Goal: Task Accomplishment & Management: Use online tool/utility

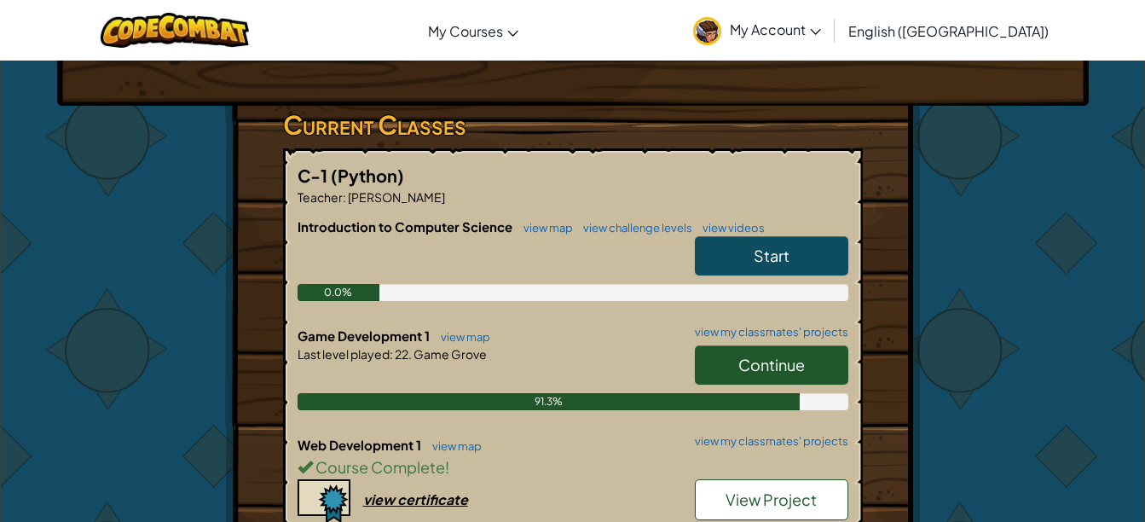
scroll to position [245, 0]
click at [736, 357] on link "Continue" at bounding box center [771, 363] width 153 height 39
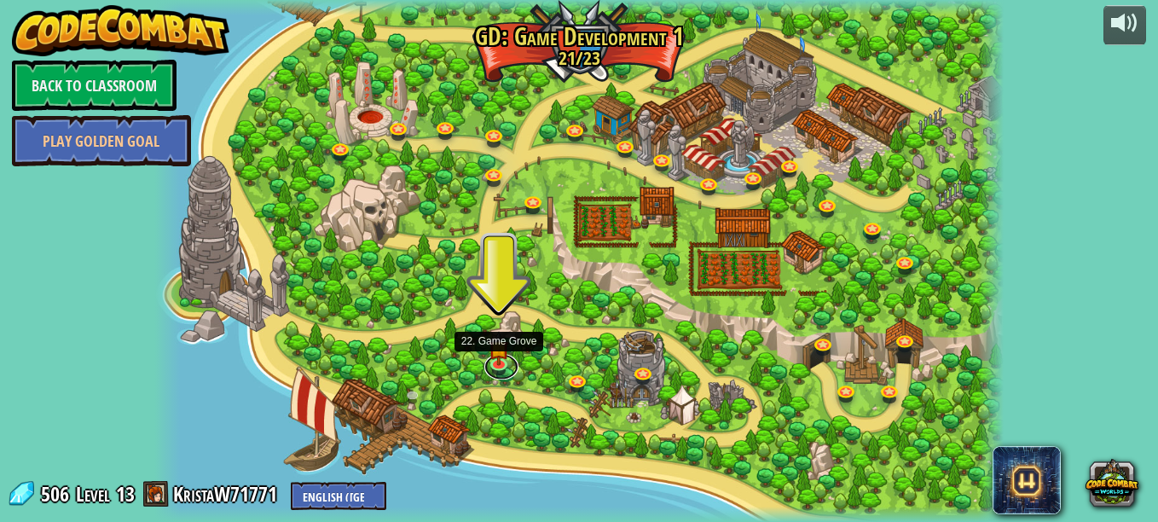
click at [506, 363] on link at bounding box center [501, 367] width 34 height 26
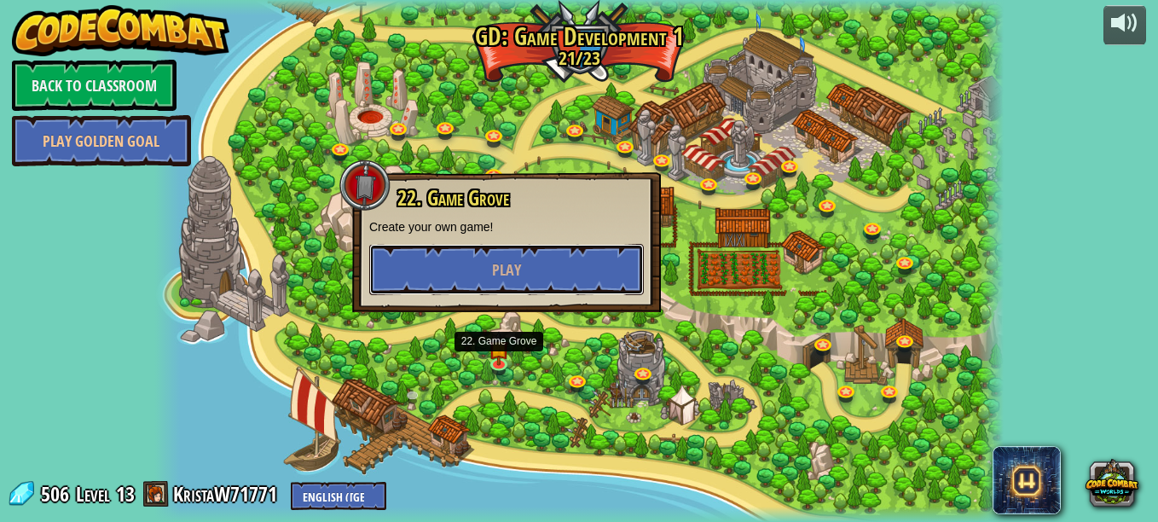
click at [469, 269] on button "Play" at bounding box center [506, 269] width 275 height 51
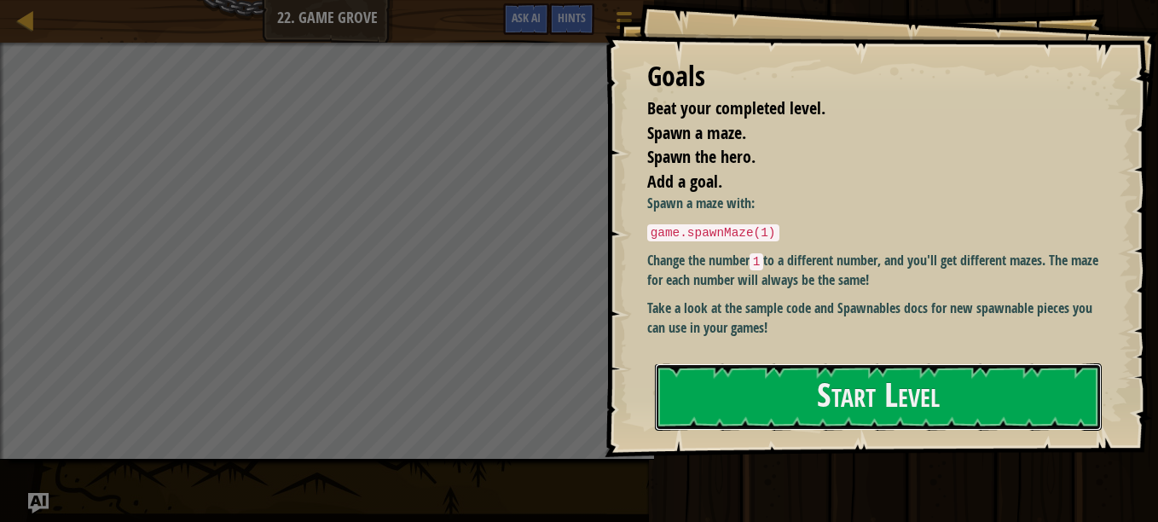
click at [750, 388] on button "Start Level" at bounding box center [878, 396] width 447 height 67
click at [936, 363] on button "Start Level" at bounding box center [878, 396] width 447 height 67
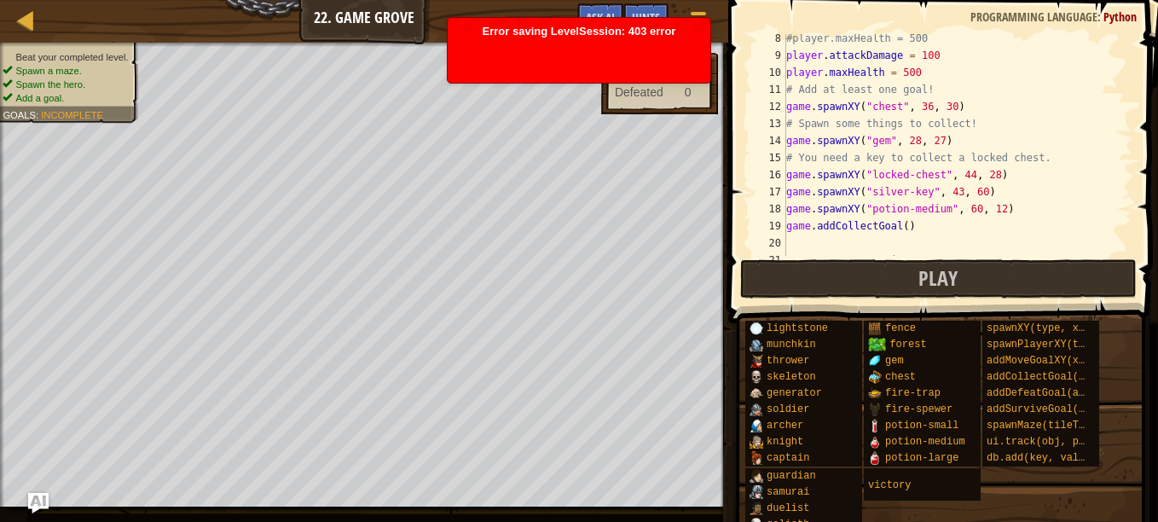
scroll to position [124, 0]
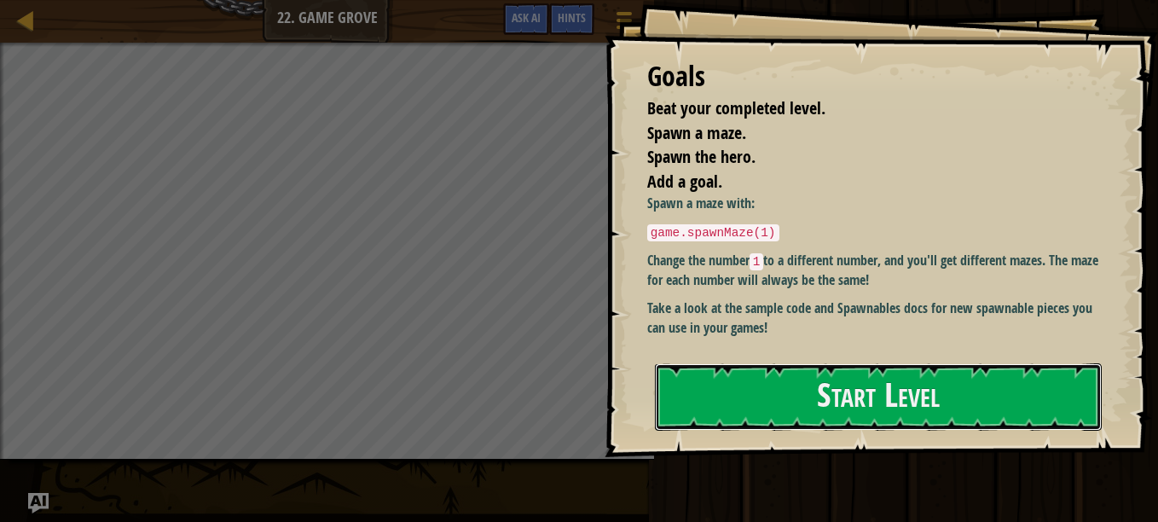
click at [839, 363] on button "Start Level" at bounding box center [878, 396] width 447 height 67
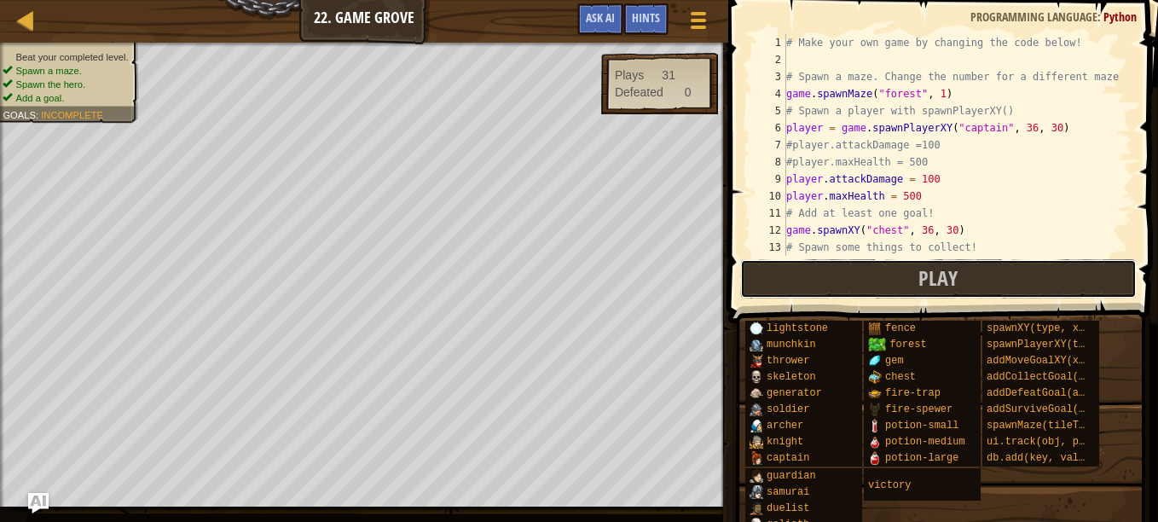
click at [993, 282] on button "Play" at bounding box center [938, 278] width 397 height 39
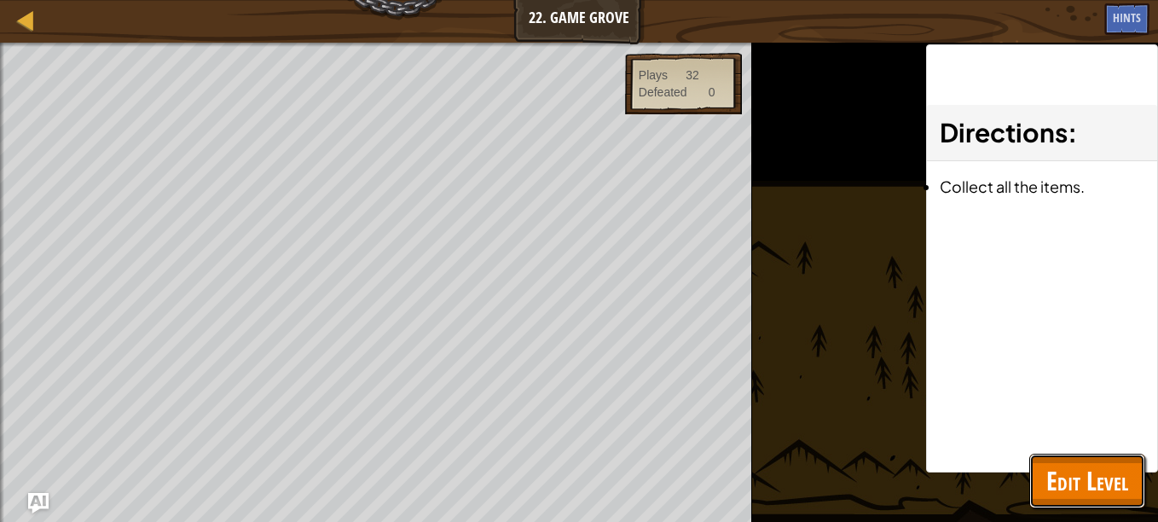
click at [1073, 483] on span "Edit Level" at bounding box center [1087, 480] width 82 height 35
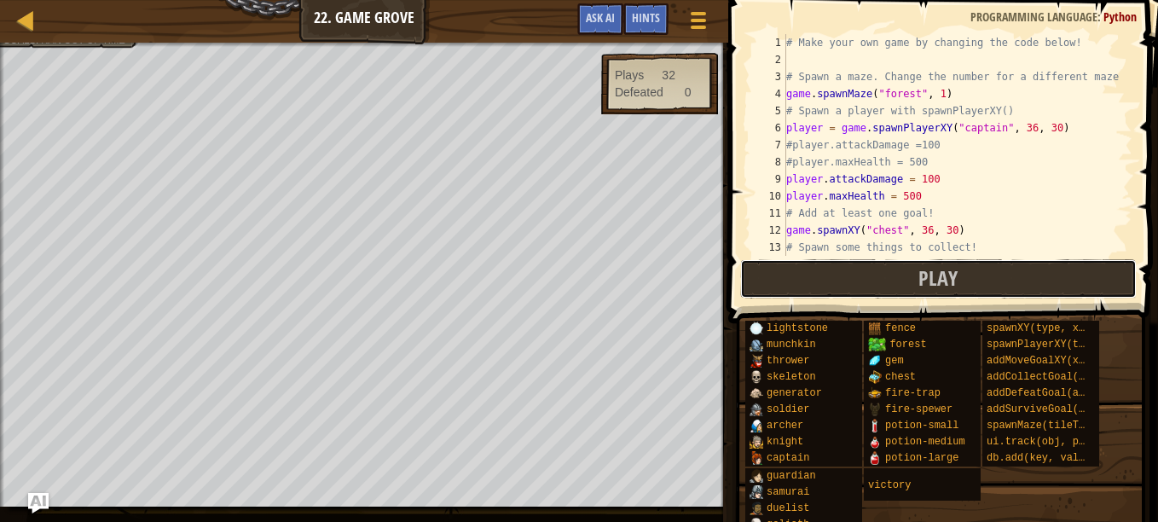
click at [939, 281] on span "Play" at bounding box center [937, 277] width 39 height 27
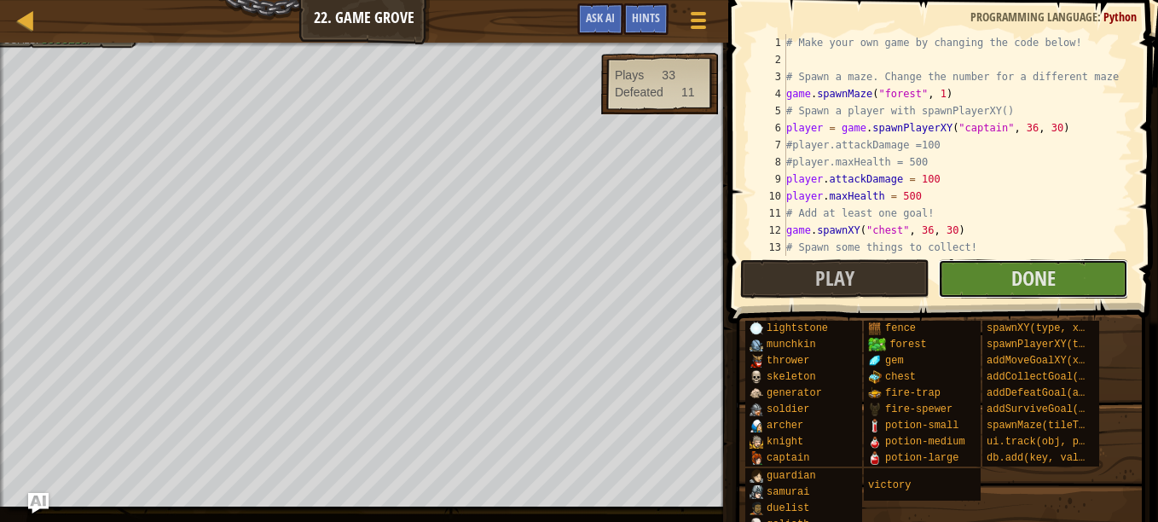
click at [995, 260] on button "Done" at bounding box center [1033, 278] width 190 height 39
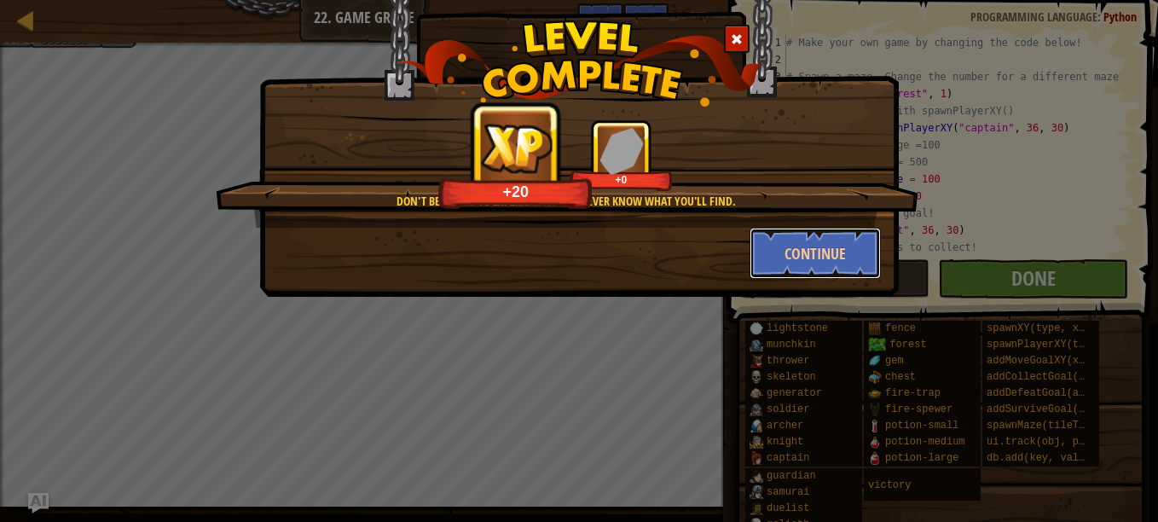
click at [782, 257] on button "Continue" at bounding box center [815, 253] width 132 height 51
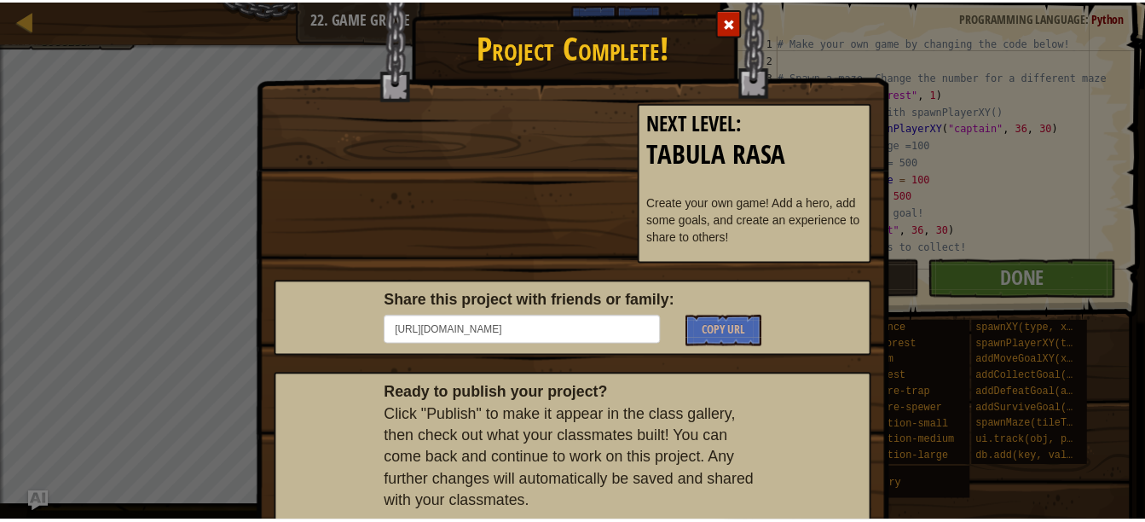
scroll to position [114, 0]
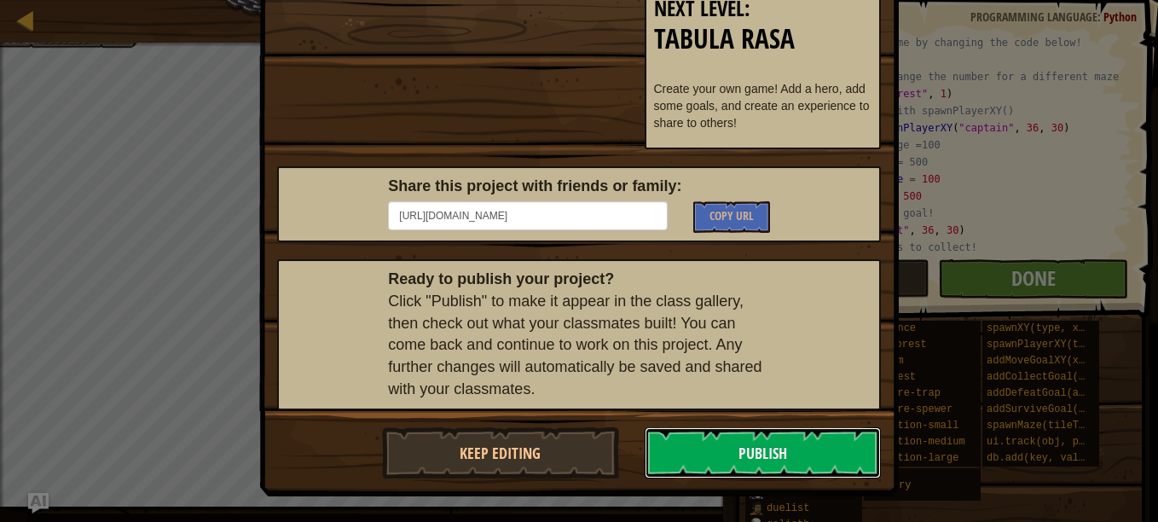
click at [756, 455] on button "Publish" at bounding box center [763, 452] width 237 height 51
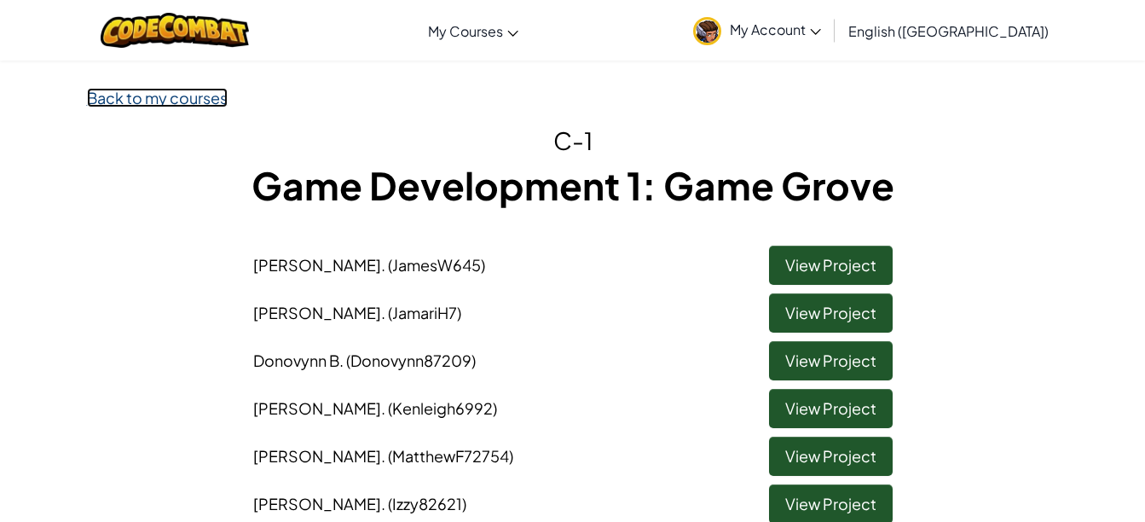
click at [214, 102] on link "Back to my courses" at bounding box center [157, 98] width 141 height 20
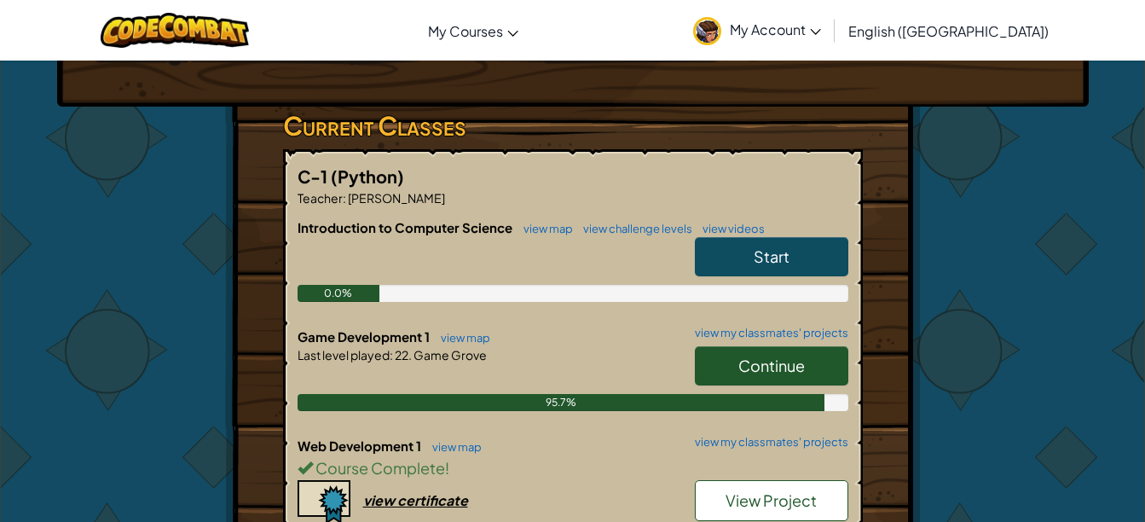
scroll to position [286, 0]
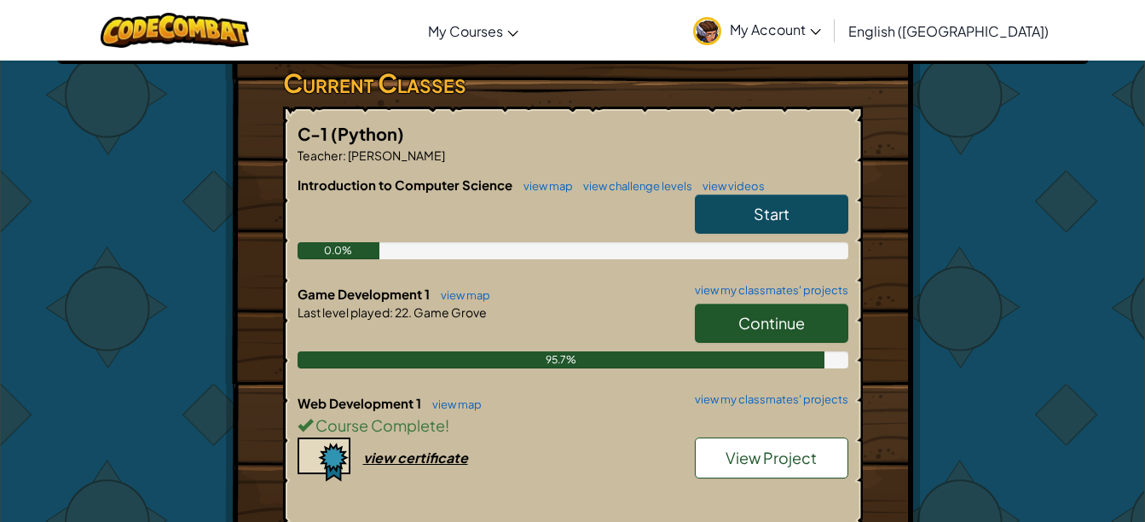
click at [744, 287] on link "view my classmates' projects" at bounding box center [767, 290] width 162 height 11
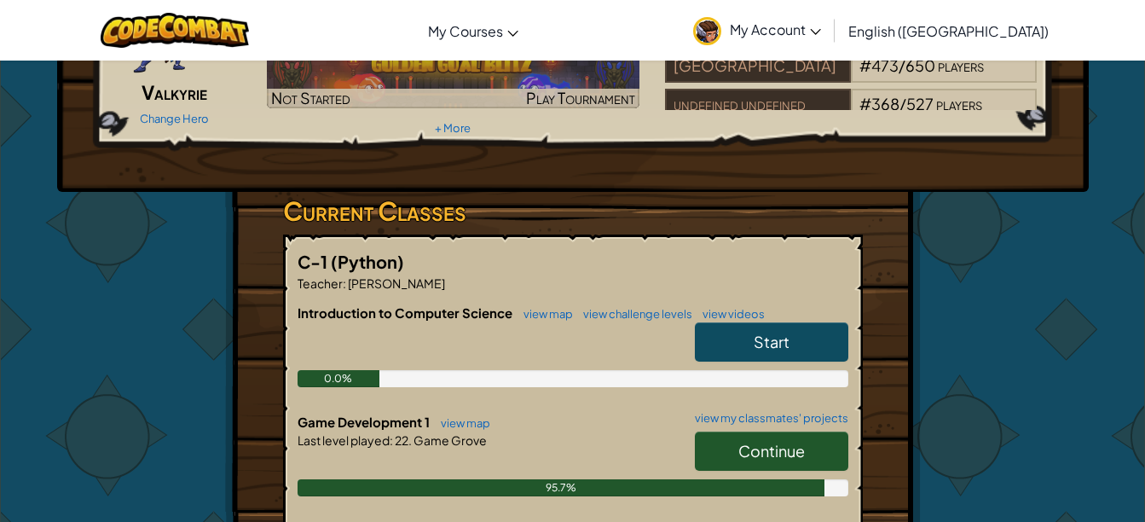
scroll to position [183, 0]
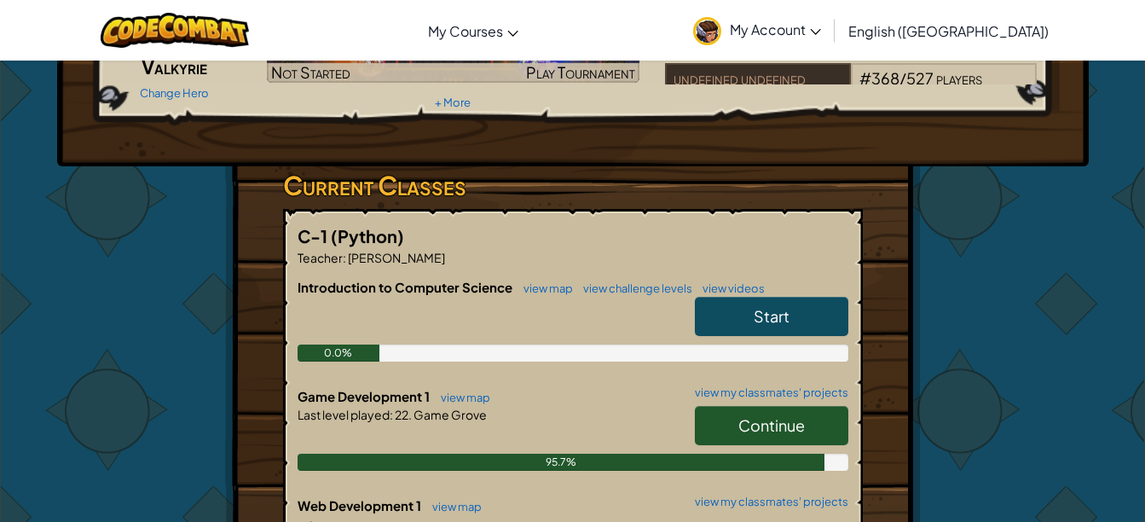
click at [722, 431] on link "Continue" at bounding box center [771, 425] width 153 height 39
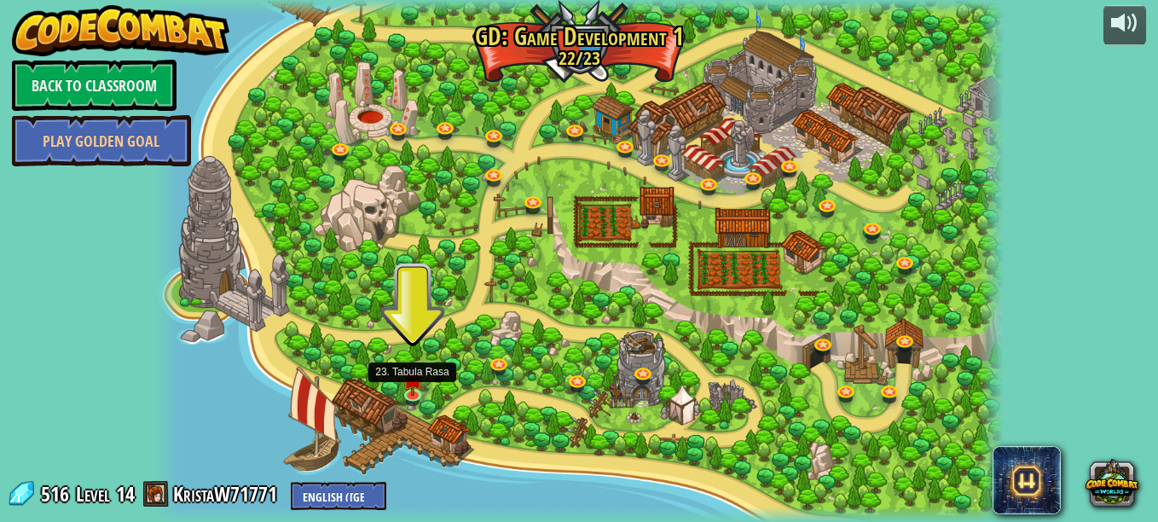
click at [414, 391] on img at bounding box center [412, 378] width 20 height 35
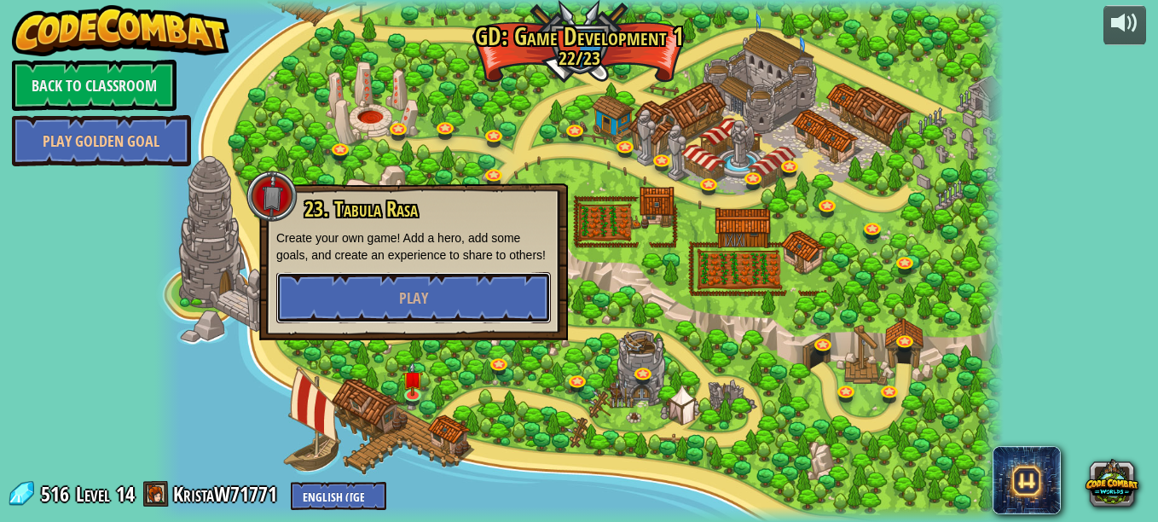
click at [409, 293] on span "Play" at bounding box center [413, 297] width 29 height 21
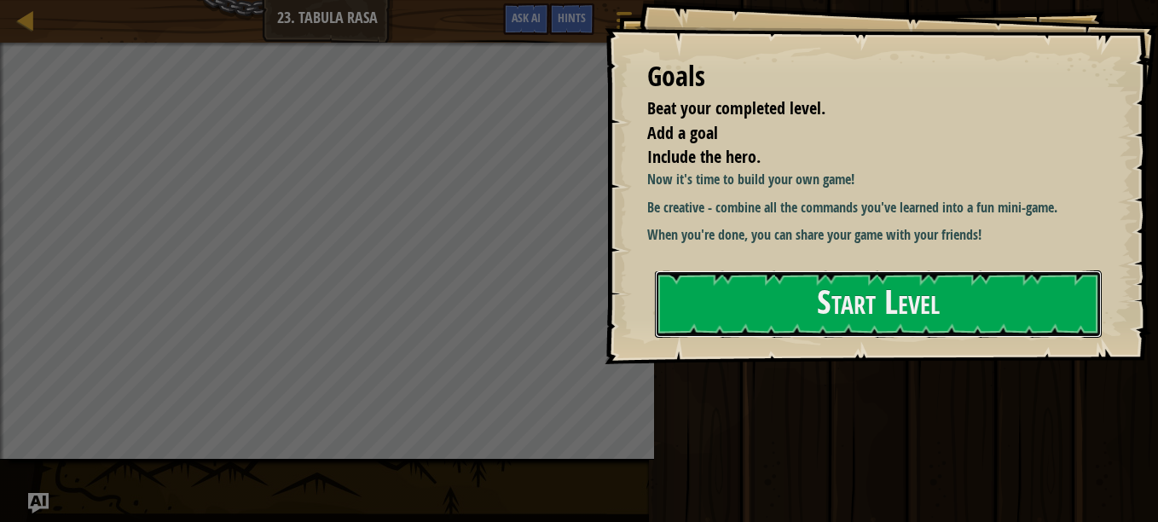
click at [790, 307] on button "Start Level" at bounding box center [878, 303] width 447 height 67
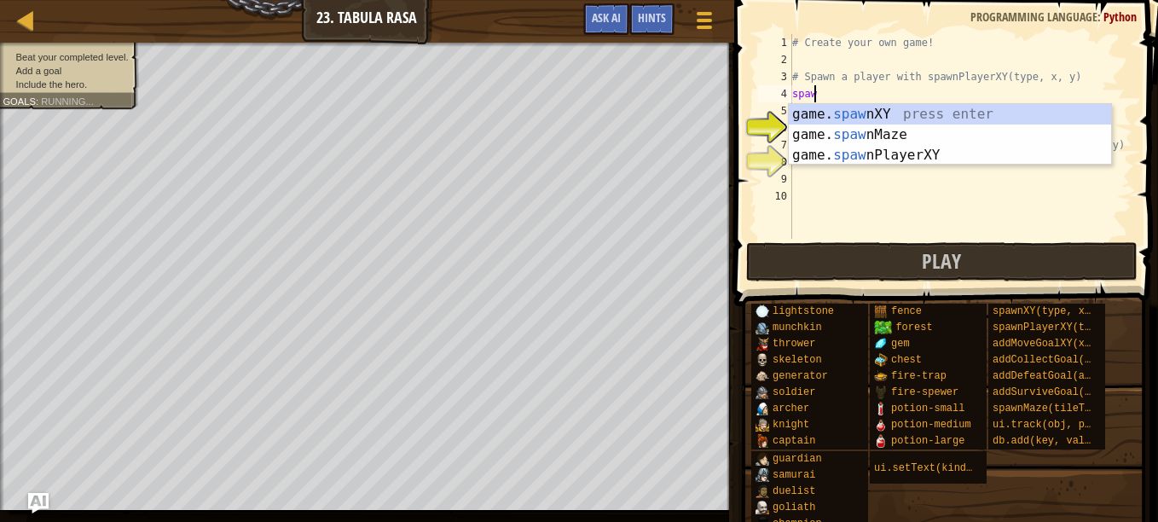
scroll to position [8, 1]
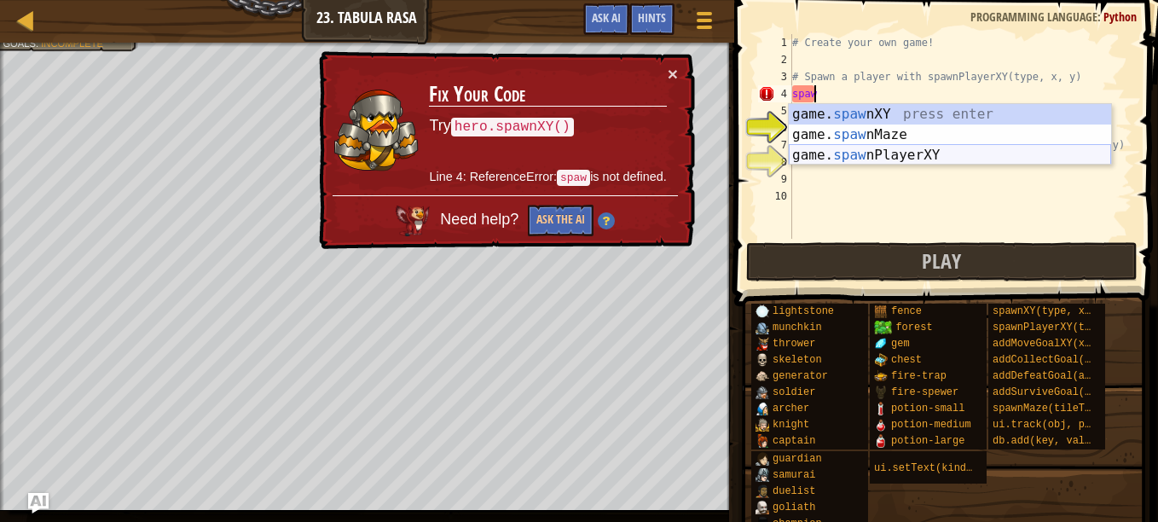
click at [961, 159] on div "game. spaw nXY press enter game. spaw nMaze press enter game. spaw nPlayerXY pr…" at bounding box center [950, 155] width 322 height 102
type textarea "player = game.spawnPlayerXY("captain", 36, 30)"
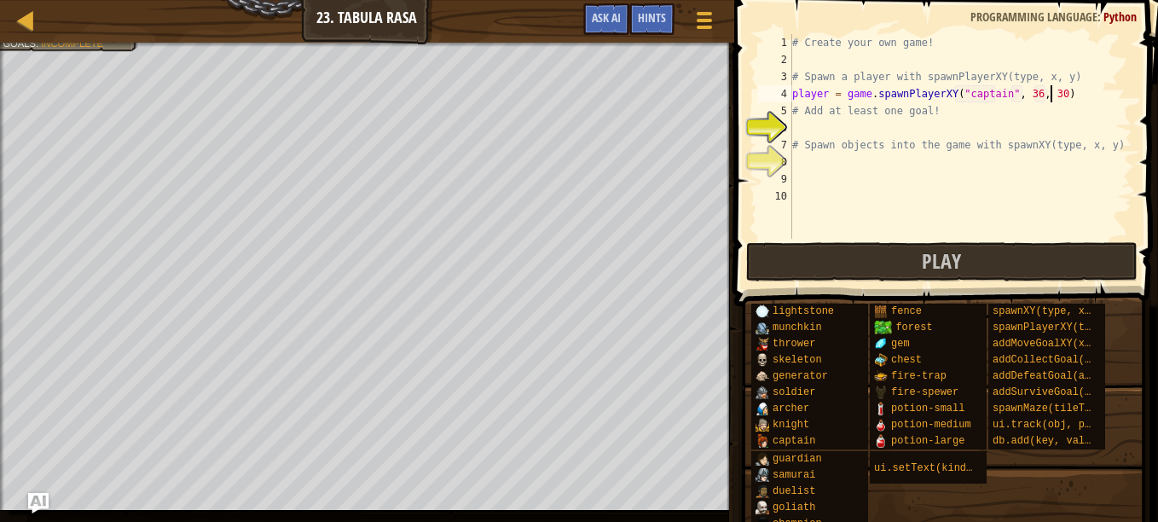
click at [1068, 85] on div "# Create your own game! # Spawn a player with spawnPlayerXY(type, x, y) player …" at bounding box center [961, 153] width 344 height 239
click at [793, 130] on div "# Create your own game! # Spawn a player with spawnPlayerXY(type, x, y) player …" at bounding box center [961, 153] width 344 height 239
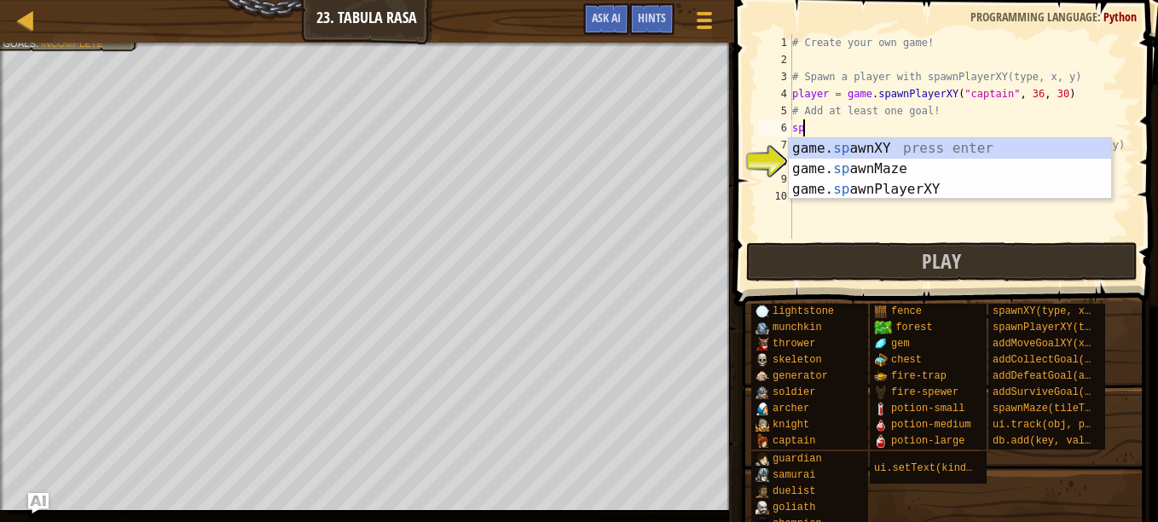
scroll to position [8, 0]
type textarea "s"
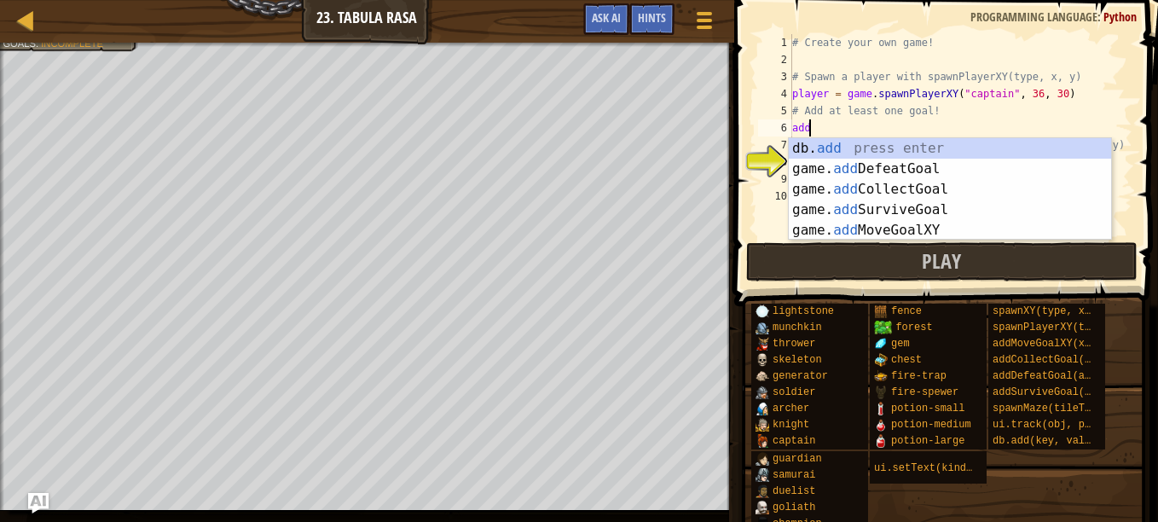
type textarea "add"
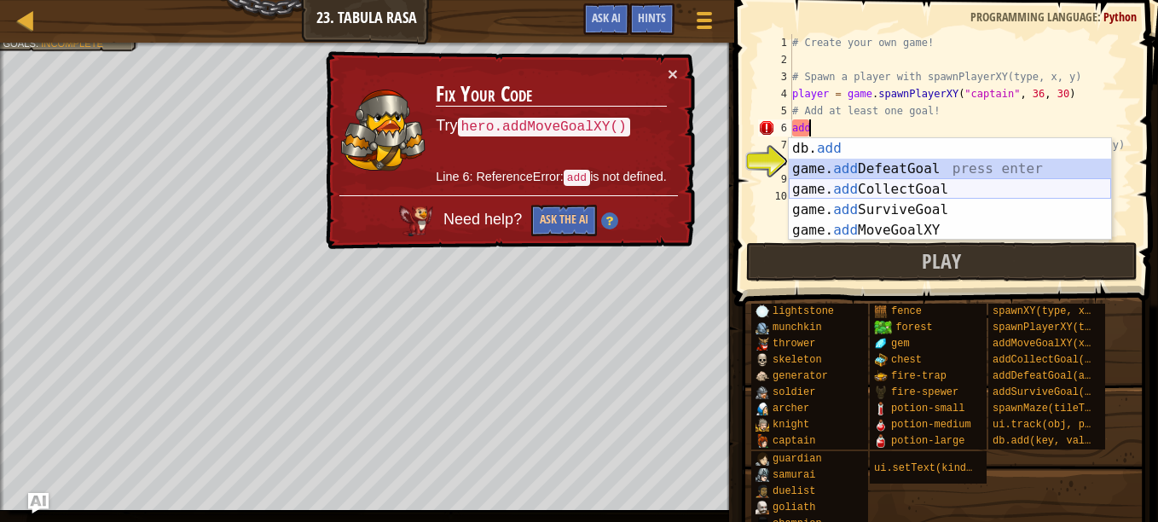
drag, startPoint x: 885, startPoint y: 172, endPoint x: 895, endPoint y: 191, distance: 21.4
click at [895, 191] on div "db. add press enter game. add DefeatGoal press enter game. add CollectGoal pres…" at bounding box center [950, 209] width 322 height 143
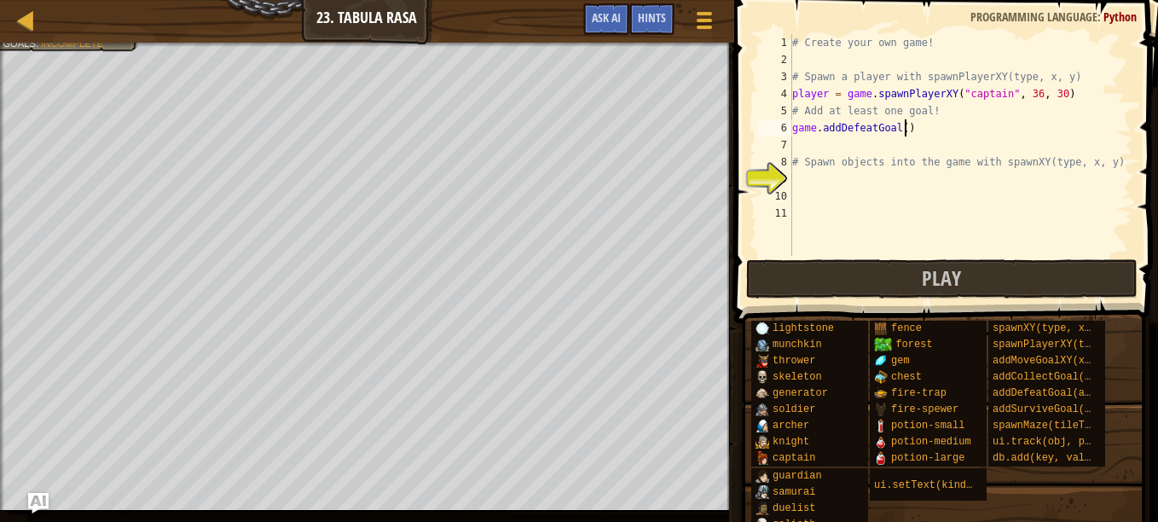
click at [912, 133] on div "# Create your own game! # Spawn a player with spawnPlayerXY(type, x, y) player …" at bounding box center [961, 162] width 344 height 256
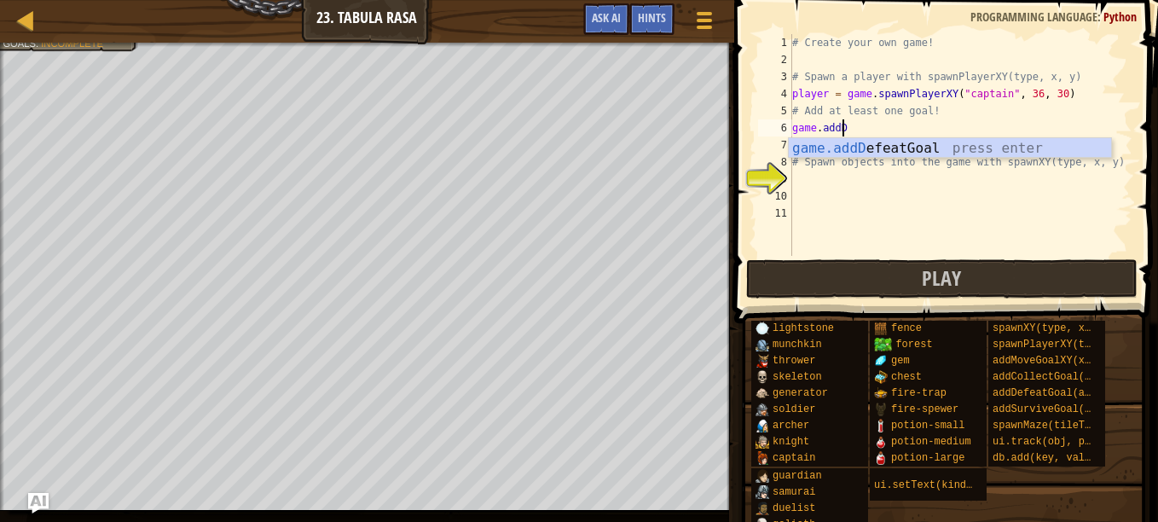
type textarea "game.add"
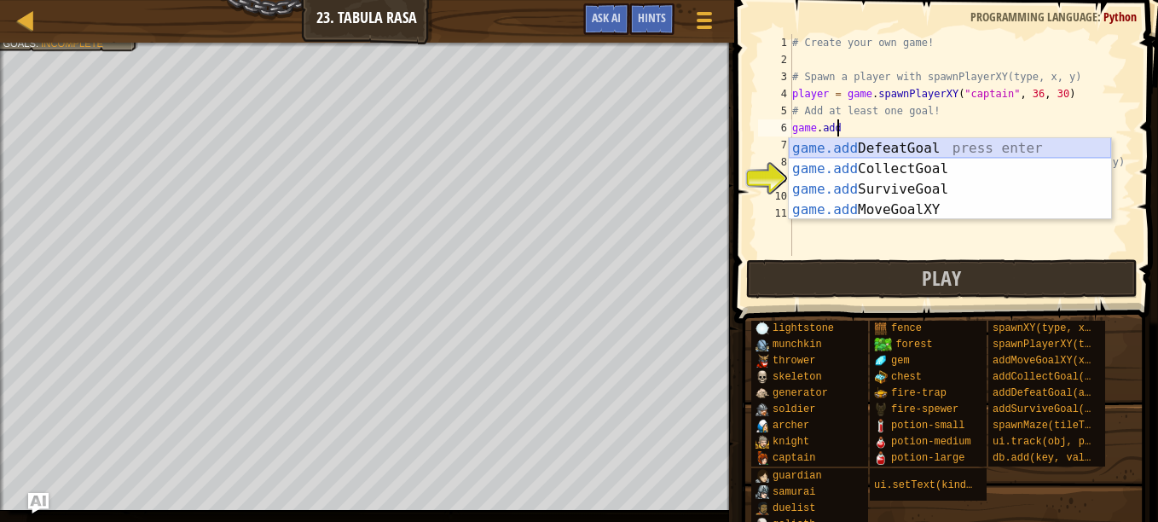
click at [935, 151] on div "game.add DefeatGoal press enter game.add CollectGoal press enter game.add Survi…" at bounding box center [950, 199] width 322 height 123
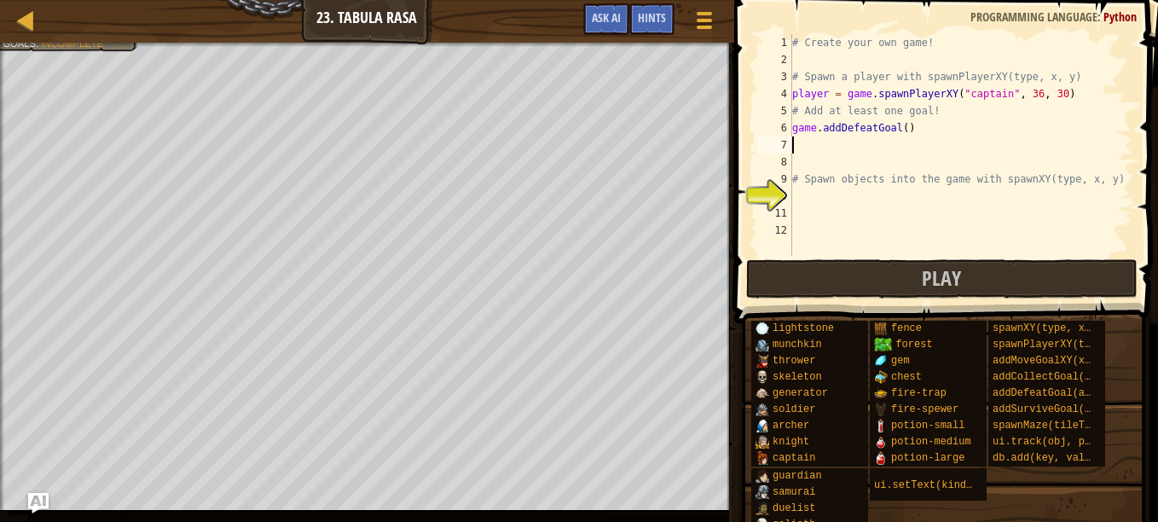
click at [847, 204] on div "# Create your own game! # Spawn a player with spawnPlayerXY(type, x, y) player …" at bounding box center [961, 162] width 344 height 256
click at [899, 128] on div "# Create your own game! # Spawn a player with spawnPlayerXY(type, x, y) player …" at bounding box center [961, 162] width 344 height 256
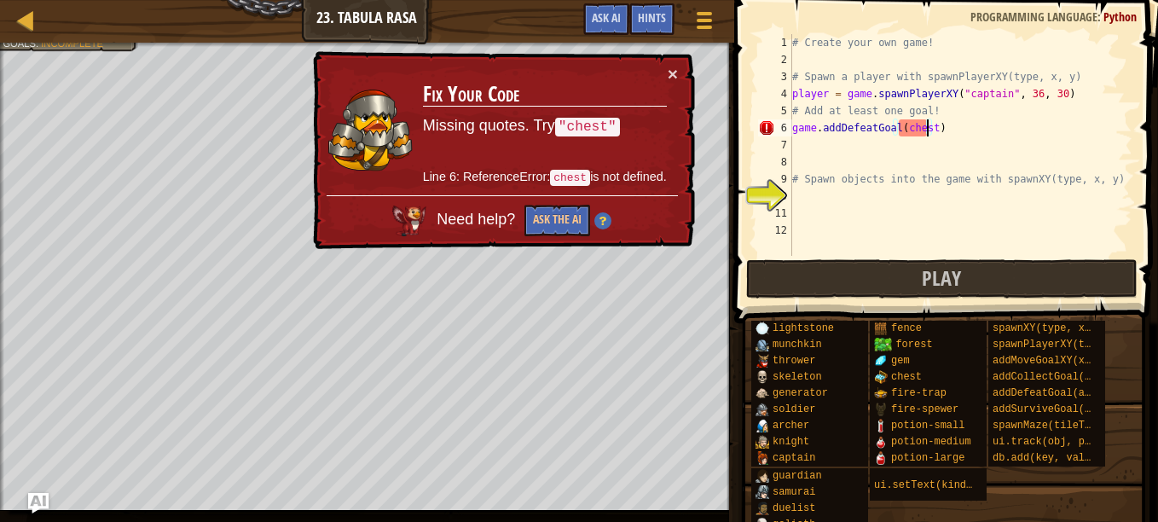
scroll to position [8, 11]
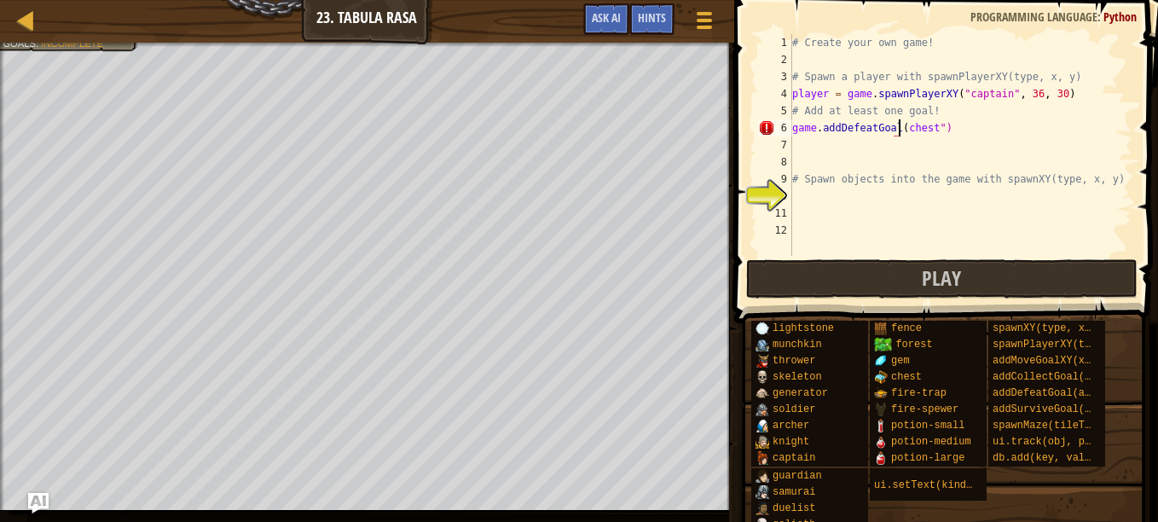
click at [900, 125] on div "# Create your own game! # Spawn a player with spawnPlayerXY(type, x, y) player …" at bounding box center [961, 162] width 344 height 256
click at [937, 126] on div "# Create your own game! # Spawn a player with spawnPlayerXY(type, x, y) player …" at bounding box center [961, 162] width 344 height 256
click at [1009, 130] on div "# Create your own game! # Spawn a player with spawnPlayerXY(type, x, y) player …" at bounding box center [961, 162] width 344 height 256
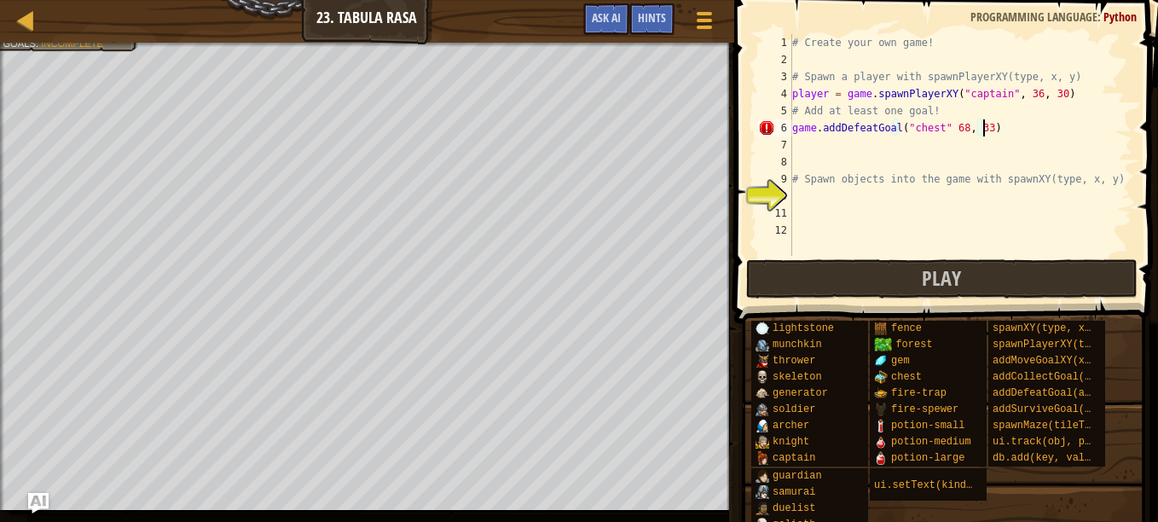
click at [938, 125] on div "# Create your own game! # Spawn a player with spawnPlayerXY(type, x, y) player …" at bounding box center [961, 162] width 344 height 256
click at [1016, 131] on div "# Create your own game! # Spawn a player with spawnPlayerXY(type, x, y) player …" at bounding box center [961, 162] width 344 height 256
click at [983, 129] on div "# Create your own game! # Spawn a player with spawnPlayerXY(type, x, y) player …" at bounding box center [961, 162] width 344 height 256
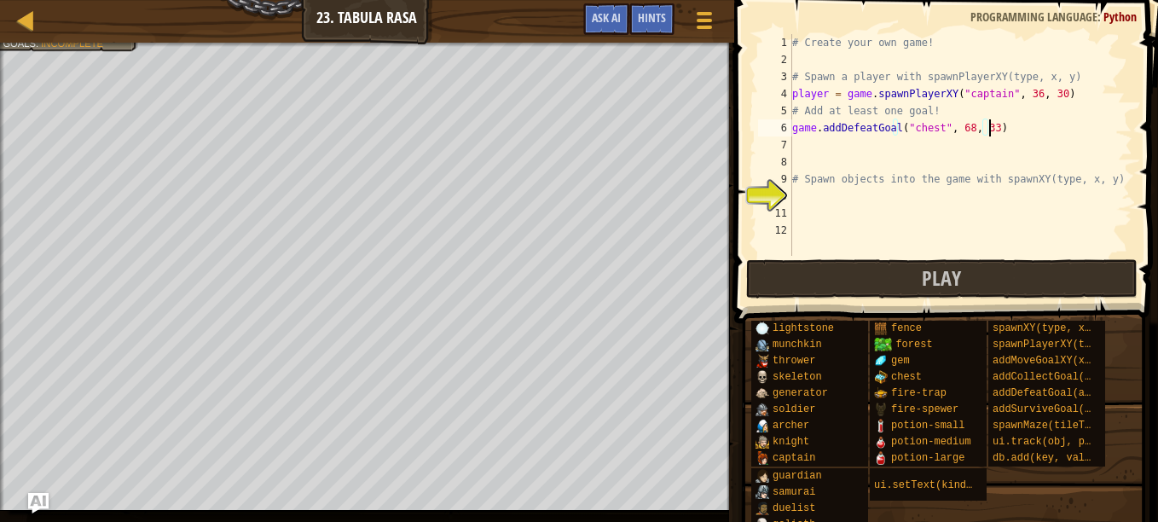
click at [1004, 133] on div "# Create your own game! # Spawn a player with spawnPlayerXY(type, x, y) player …" at bounding box center [961, 162] width 344 height 256
click at [984, 125] on div "# Create your own game! # Spawn a player with spawnPlayerXY(type, x, y) player …" at bounding box center [961, 162] width 344 height 256
type textarea "game.addDefeatGoal("chest", 68, 32)"
click at [826, 197] on div "# Create your own game! # Spawn a player with spawnPlayerXY(type, x, y) player …" at bounding box center [961, 162] width 344 height 256
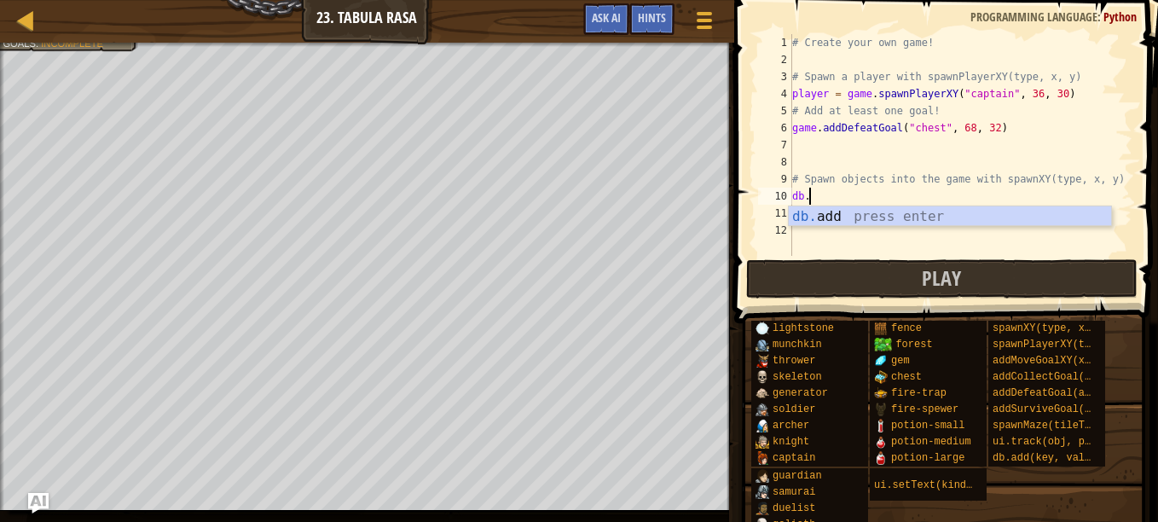
scroll to position [8, 0]
type textarea "d"
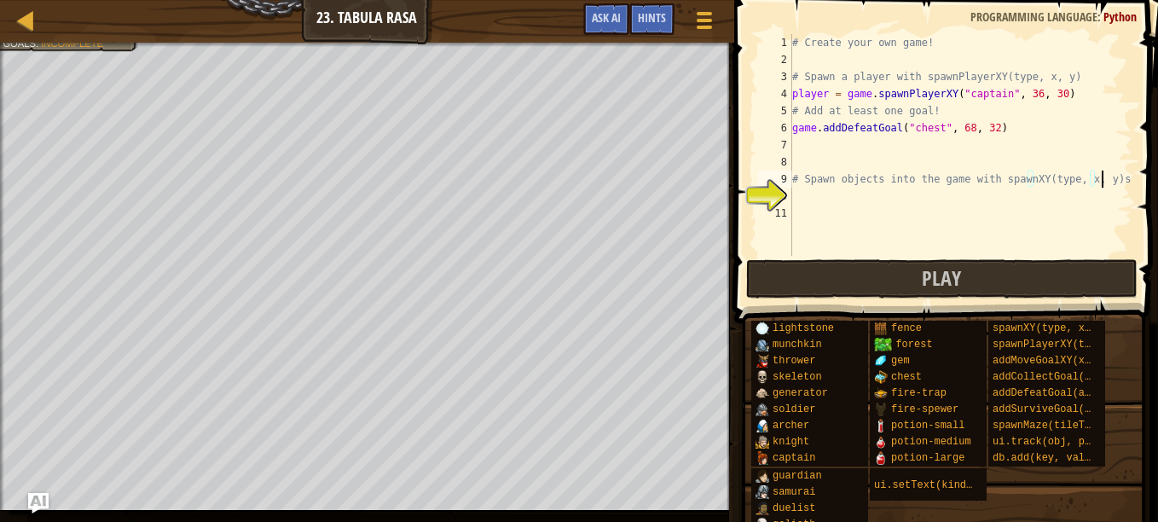
scroll to position [8, 25]
type textarea "# Spawn objects into the game with spawnXY(type, x, y)sp"
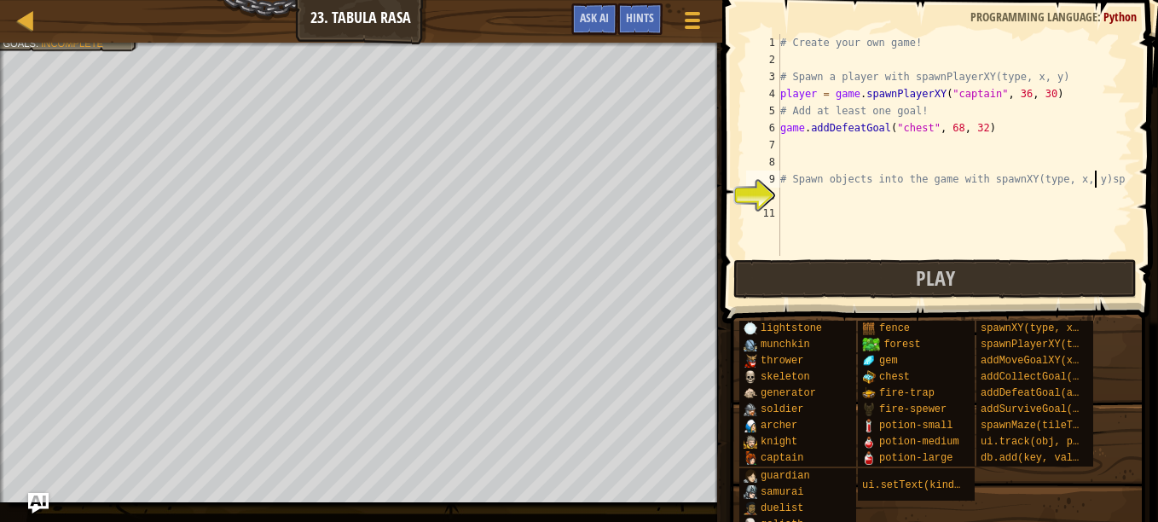
click at [869, 202] on div "# Create your own game! # Spawn a player with spawnPlayerXY(type, x, y) player …" at bounding box center [955, 162] width 356 height 256
click at [1095, 178] on div "# Create your own game! # Spawn a player with spawnPlayerXY(type, x, y) player …" at bounding box center [955, 162] width 356 height 256
type textarea "# Spawn objects into the game with spawnXY(type, x, y)"
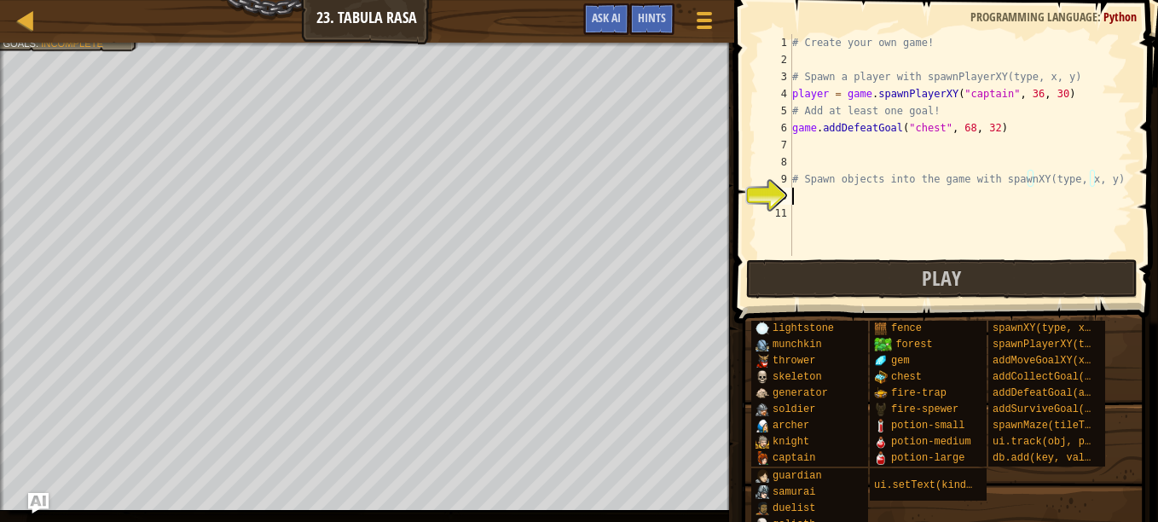
click at [848, 191] on div "# Create your own game! # Spawn a player with spawnPlayerXY(type, x, y) player …" at bounding box center [967, 162] width 356 height 256
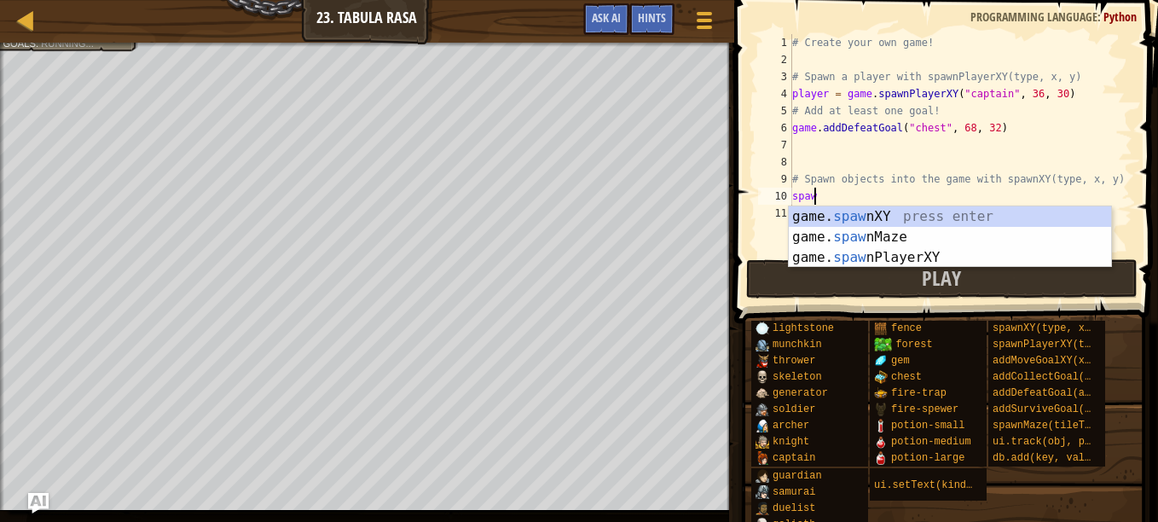
scroll to position [8, 1]
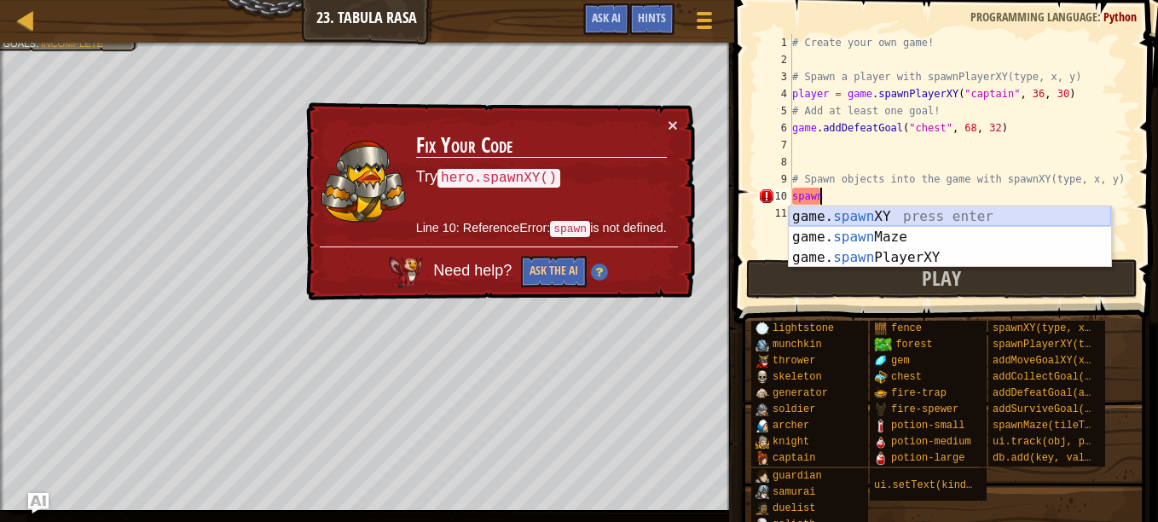
click at [897, 215] on div "game. spawn XY press enter game. spawn Maze press enter game. spawn PlayerXY pr…" at bounding box center [950, 257] width 322 height 102
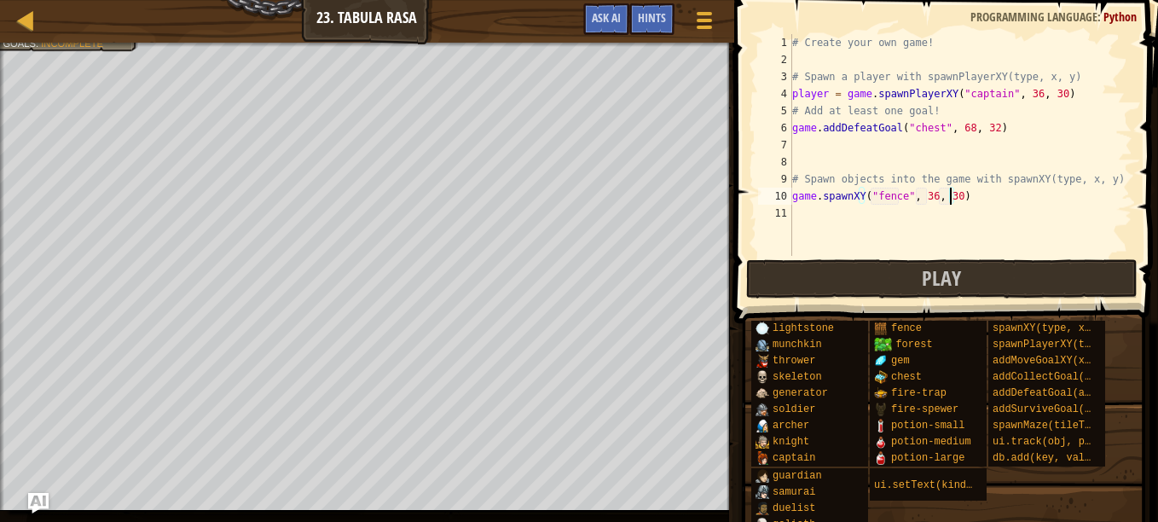
click at [949, 196] on div "# Create your own game! # Spawn a player with spawnPlayerXY(type, x, y) player …" at bounding box center [961, 162] width 344 height 256
click at [958, 127] on div "# Create your own game! # Spawn a player with spawnPlayerXY(type, x, y) player …" at bounding box center [961, 162] width 344 height 256
click at [962, 127] on div "# Create your own game! # Spawn a player with spawnPlayerXY(type, x, y) player …" at bounding box center [961, 162] width 344 height 256
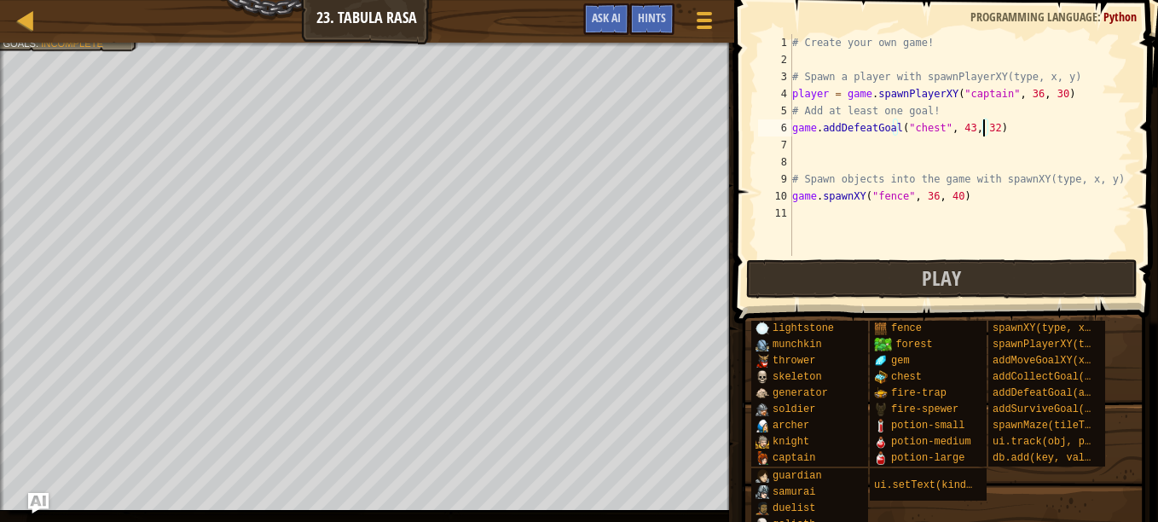
click at [982, 124] on div "# Create your own game! # Spawn a player with spawnPlayerXY(type, x, y) player …" at bounding box center [961, 162] width 344 height 256
click at [997, 128] on div "# Create your own game! # Spawn a player with spawnPlayerXY(type, x, y) player …" at bounding box center [961, 162] width 344 height 256
click at [894, 126] on div "# Create your own game! # Spawn a player with spawnPlayerXY(type, x, y) player …" at bounding box center [961, 162] width 344 height 256
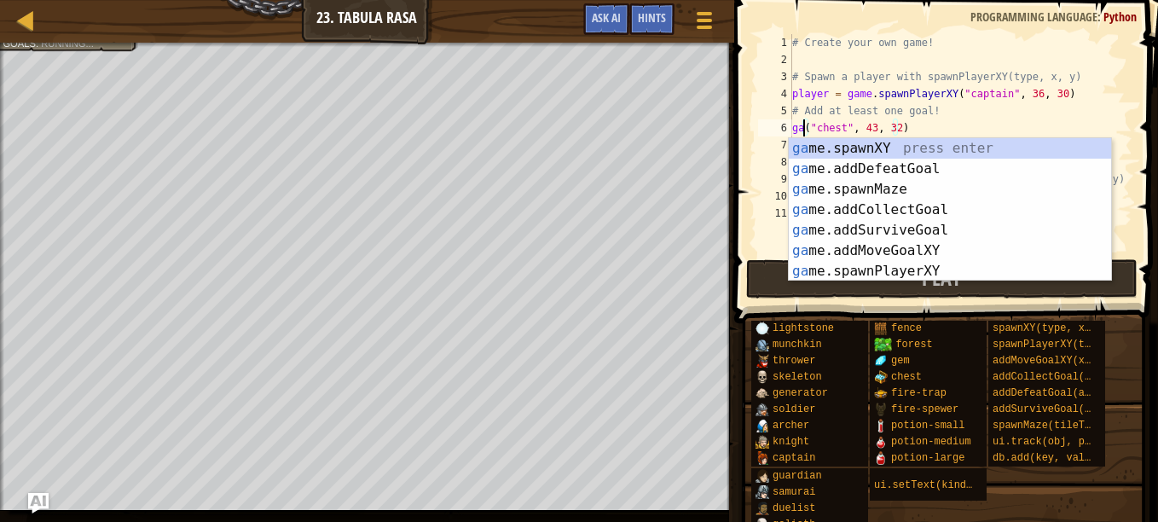
scroll to position [8, 8]
click at [903, 147] on div "g ame.spawnXY press enter g ame.spawnMaze press enter g ame.addDefeatGoal press…" at bounding box center [950, 230] width 322 height 184
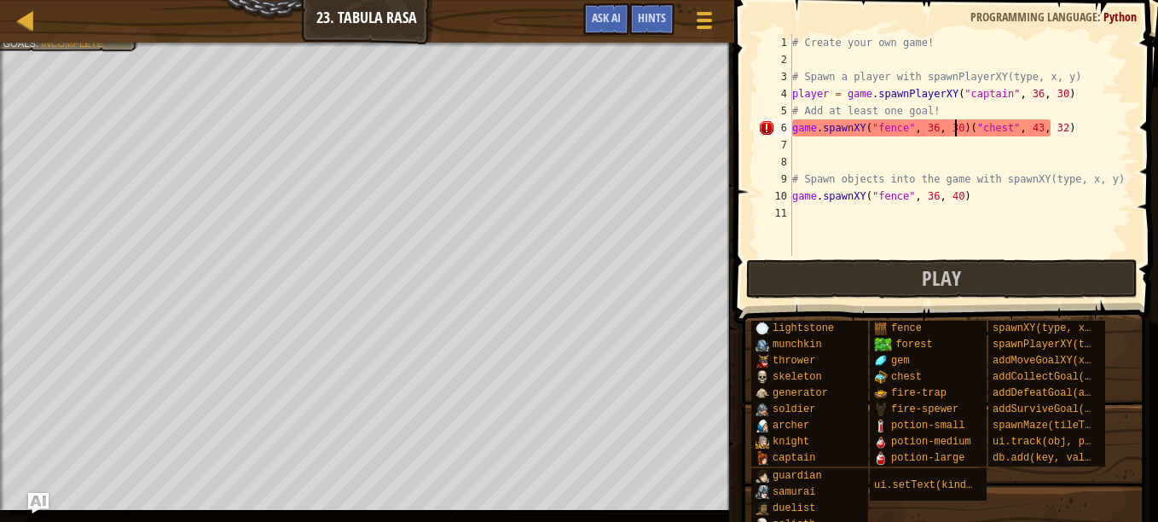
click at [953, 127] on div "# Create your own game! # Spawn a player with spawnPlayerXY(type, x, y) player …" at bounding box center [961, 162] width 344 height 256
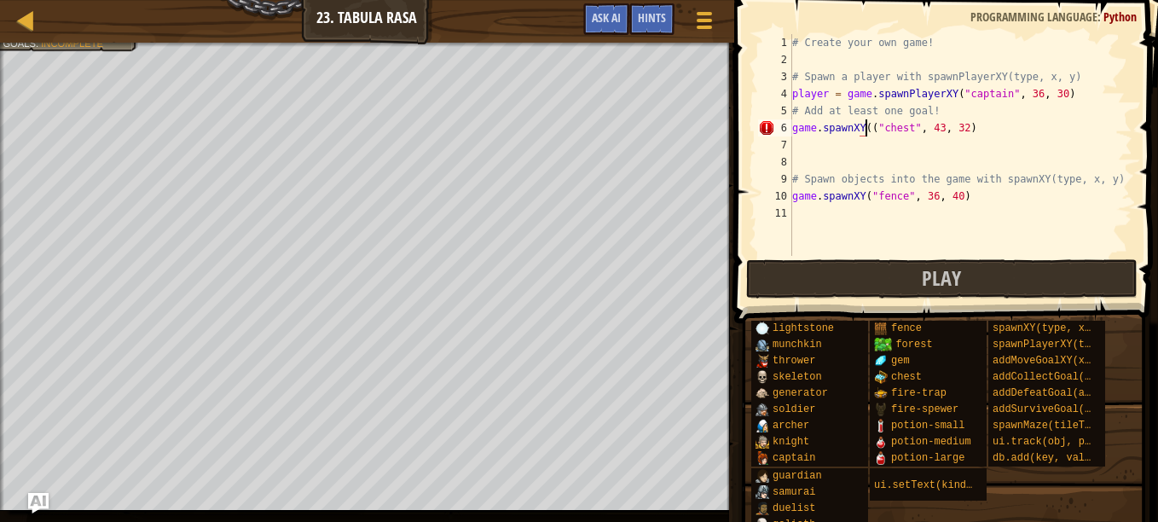
type textarea "game.spawnXY("chest", 43, 32)"
click at [985, 129] on div "# Create your own game! # Spawn a player with spawnPlayerXY(type, x, y) player …" at bounding box center [961, 162] width 344 height 256
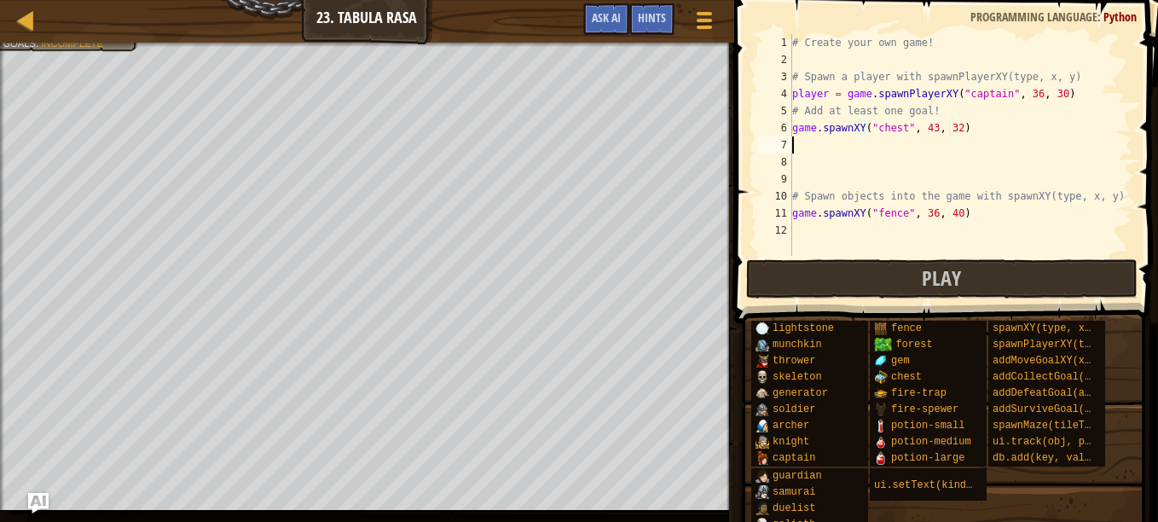
scroll to position [8, 0]
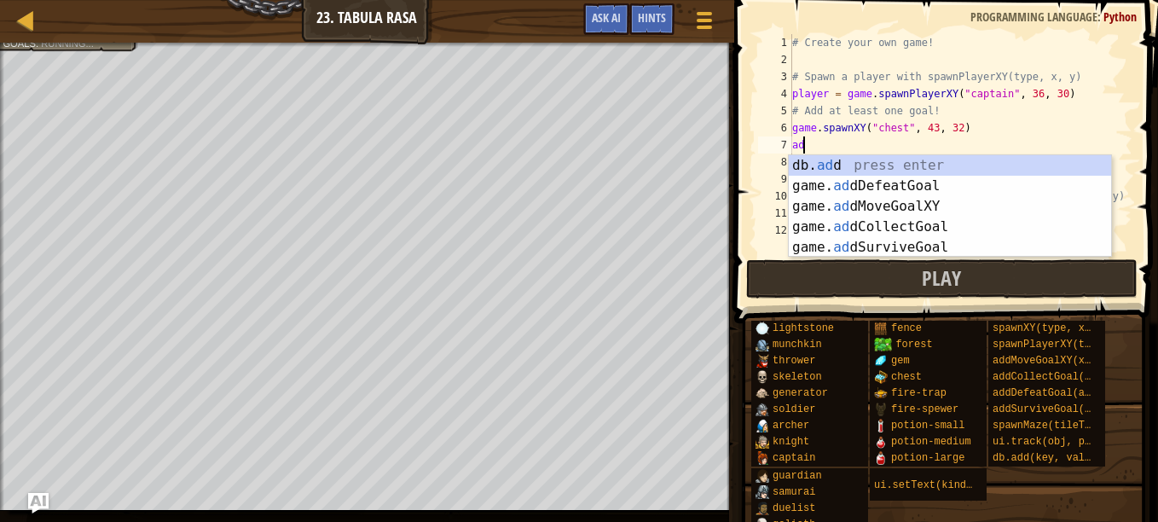
type textarea "add"
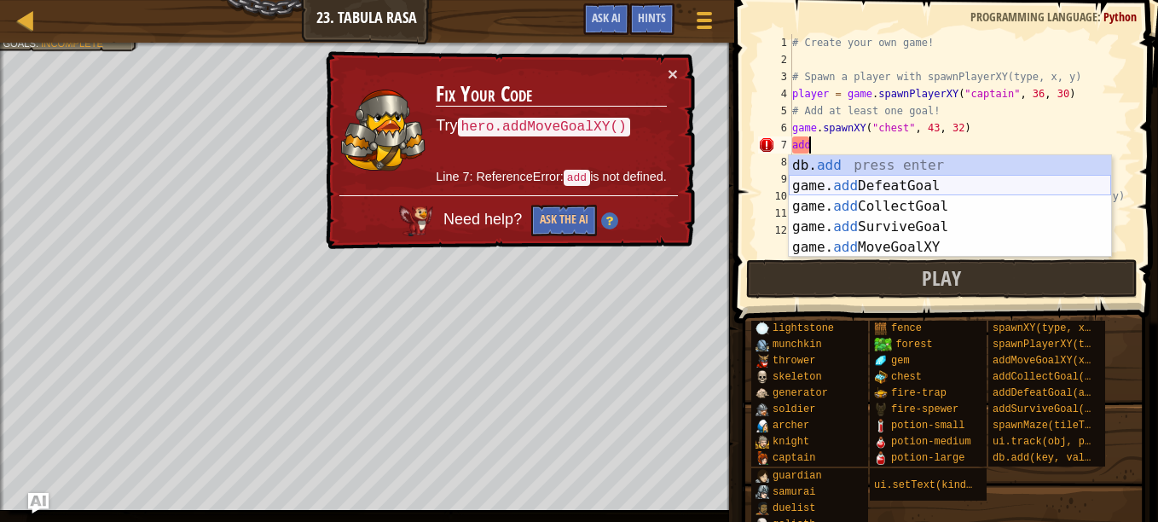
click at [920, 194] on div "db. add press enter game. add DefeatGoal press enter game. add CollectGoal pres…" at bounding box center [950, 226] width 322 height 143
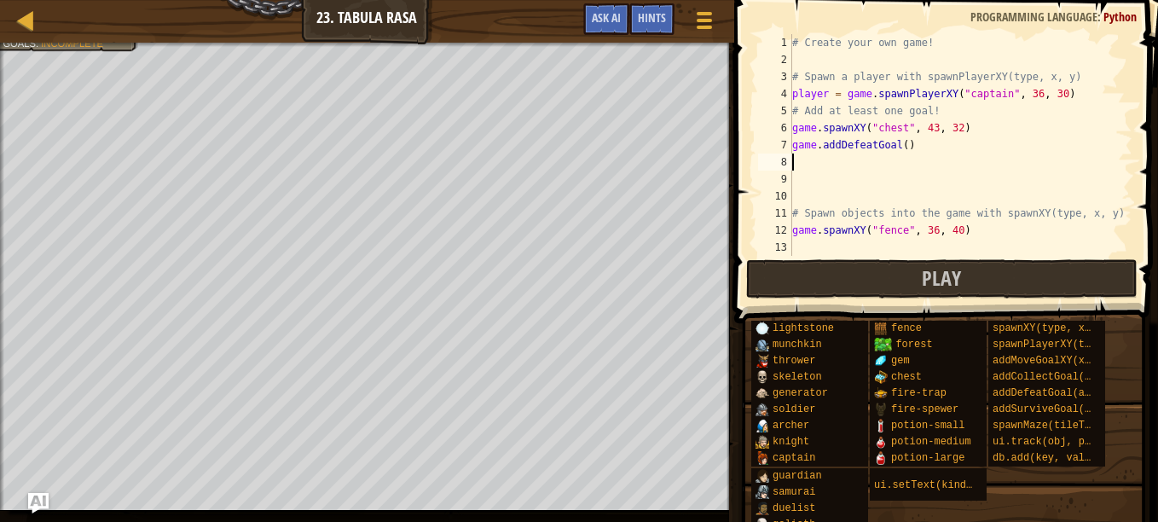
click at [903, 143] on div "# Create your own game! # Spawn a player with spawnPlayerXY(type, x, y) player …" at bounding box center [961, 162] width 344 height 256
click at [899, 143] on div "# Create your own game! # Spawn a player with spawnPlayerXY(type, x, y) player …" at bounding box center [961, 162] width 344 height 256
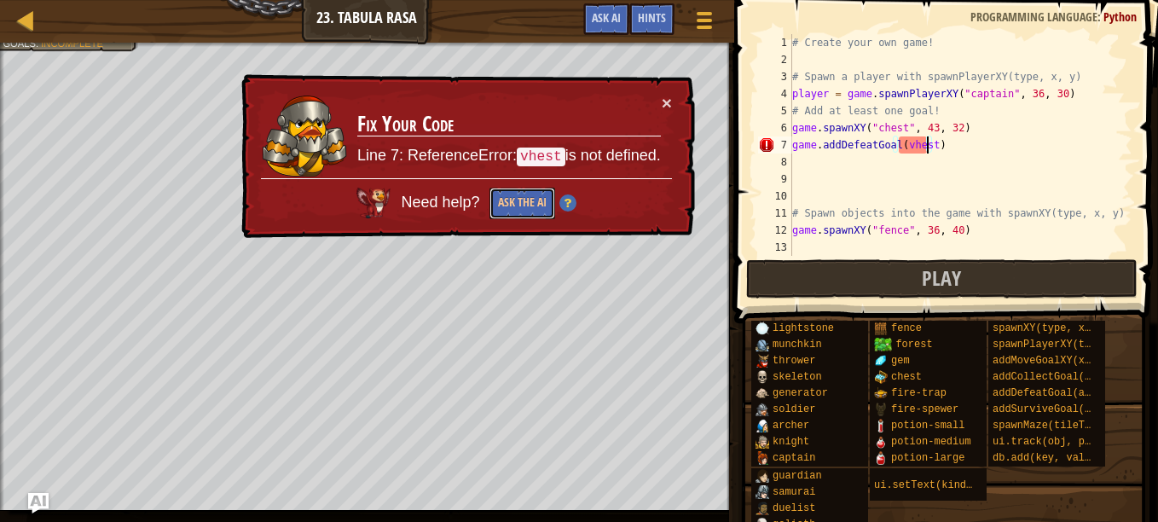
click at [510, 195] on button "Ask the AI" at bounding box center [522, 204] width 66 height 32
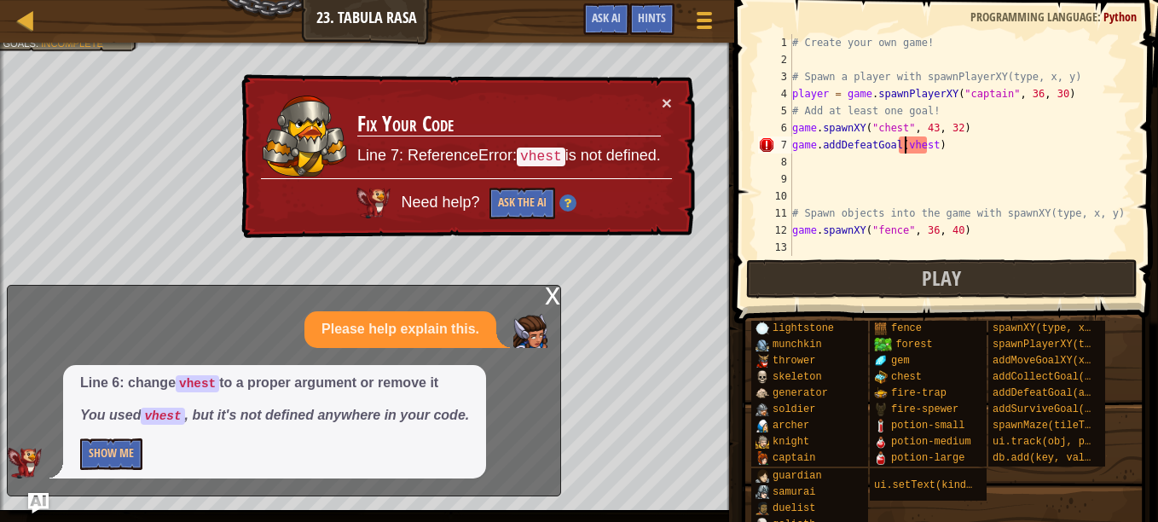
click at [905, 145] on div "# Create your own game! # Spawn a player with spawnPlayerXY(type, x, y) player …" at bounding box center [961, 162] width 344 height 256
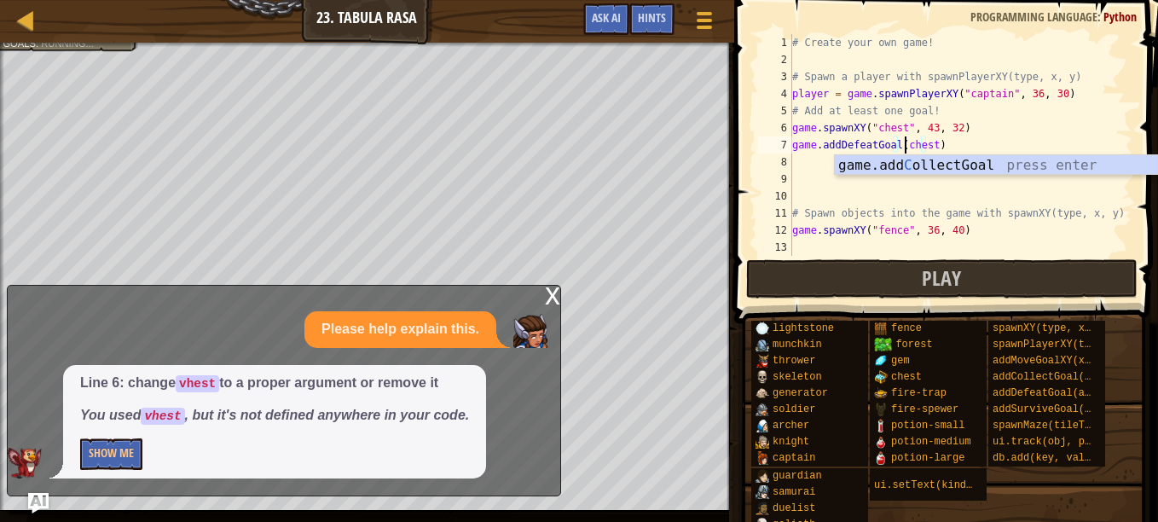
scroll to position [8, 9]
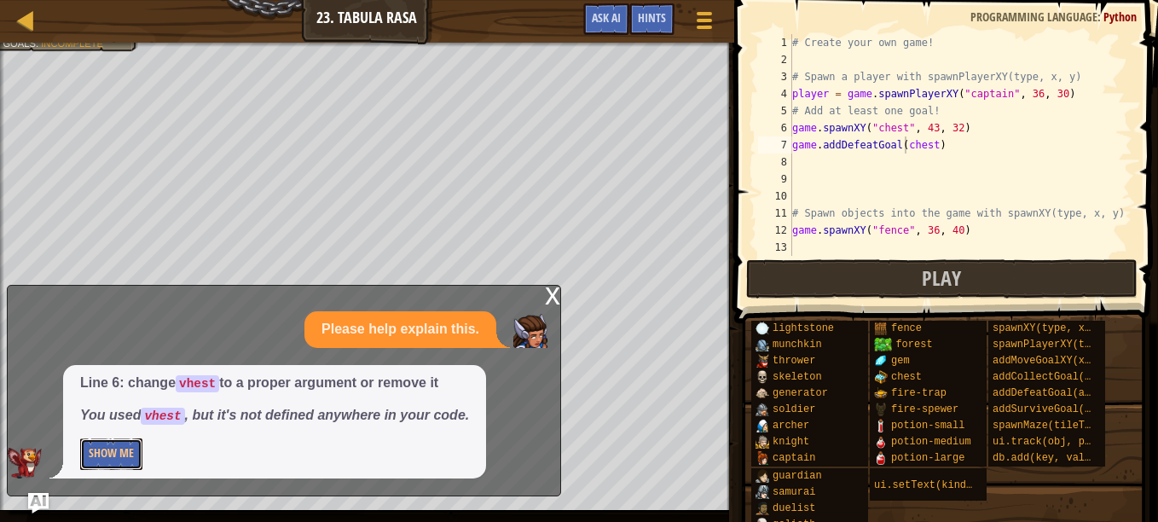
click at [134, 459] on button "Show Me" at bounding box center [111, 454] width 62 height 32
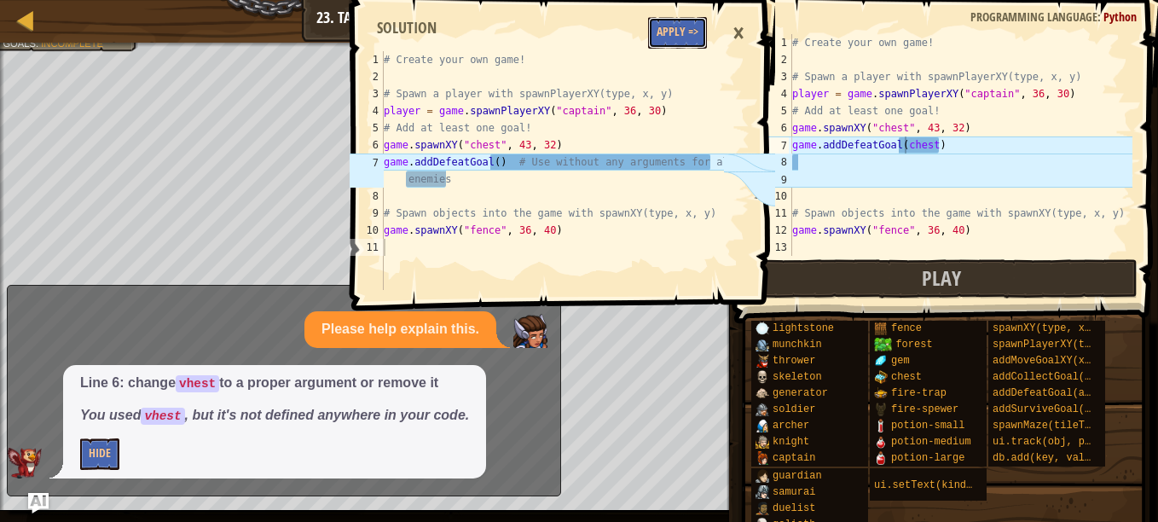
click at [677, 39] on button "Apply =>" at bounding box center [677, 33] width 59 height 32
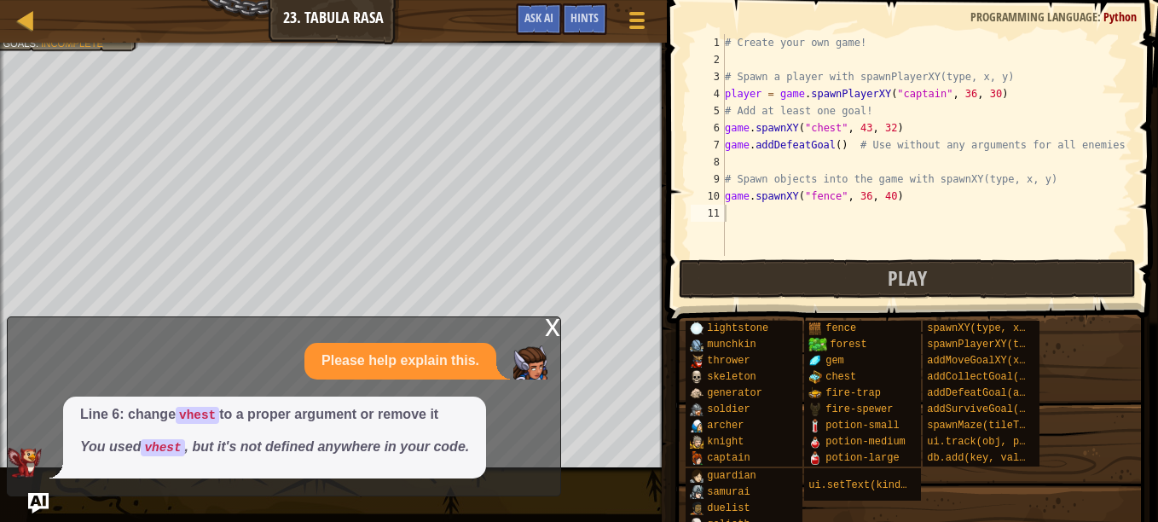
click at [830, 142] on div "# Create your own game! # Spawn a player with spawnPlayerXY(type, x, y) player …" at bounding box center [926, 162] width 411 height 256
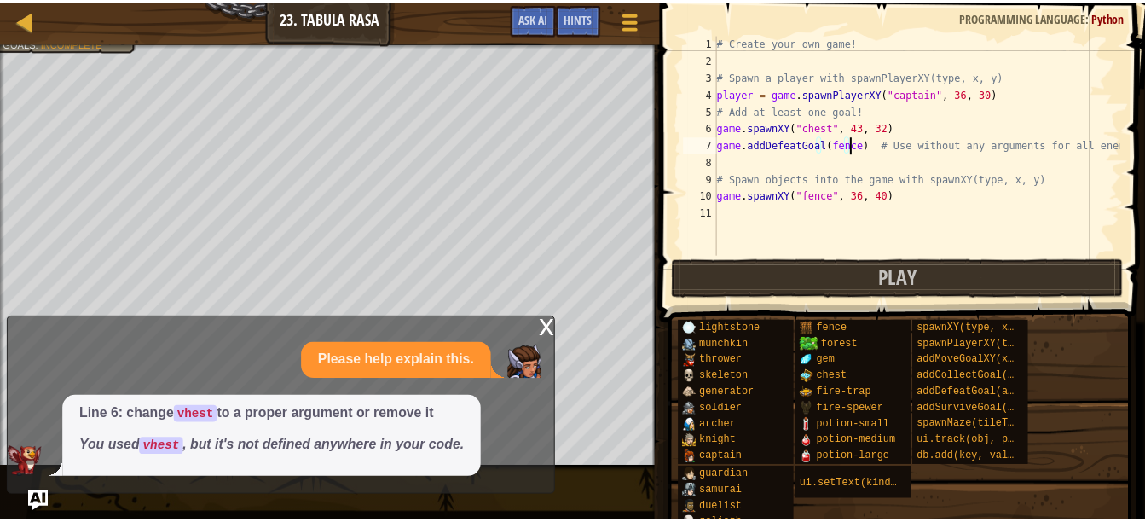
scroll to position [8, 11]
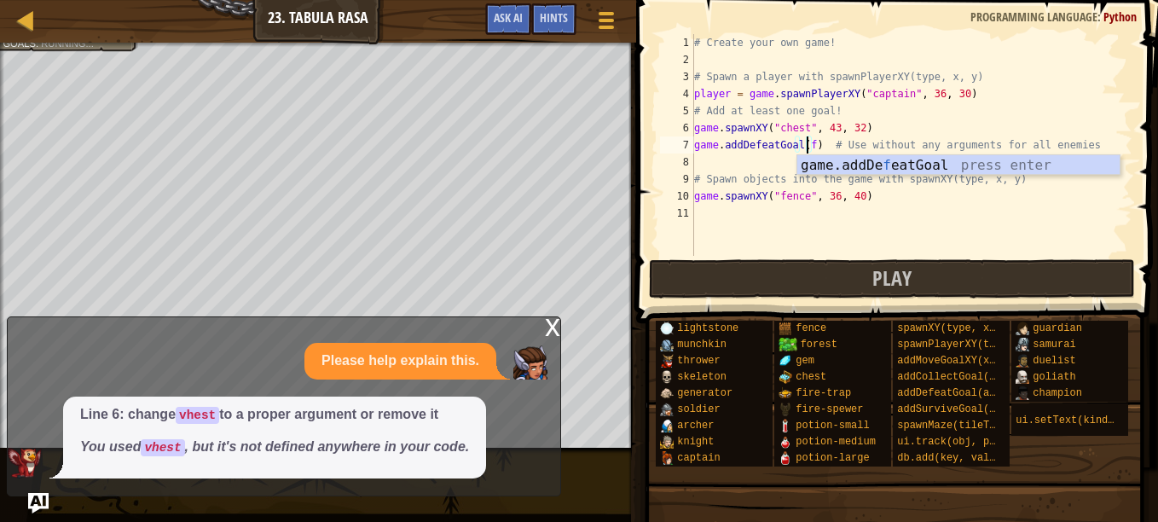
type textarea "game.addDefeatGoal() # Use without any arguments for all enemies"
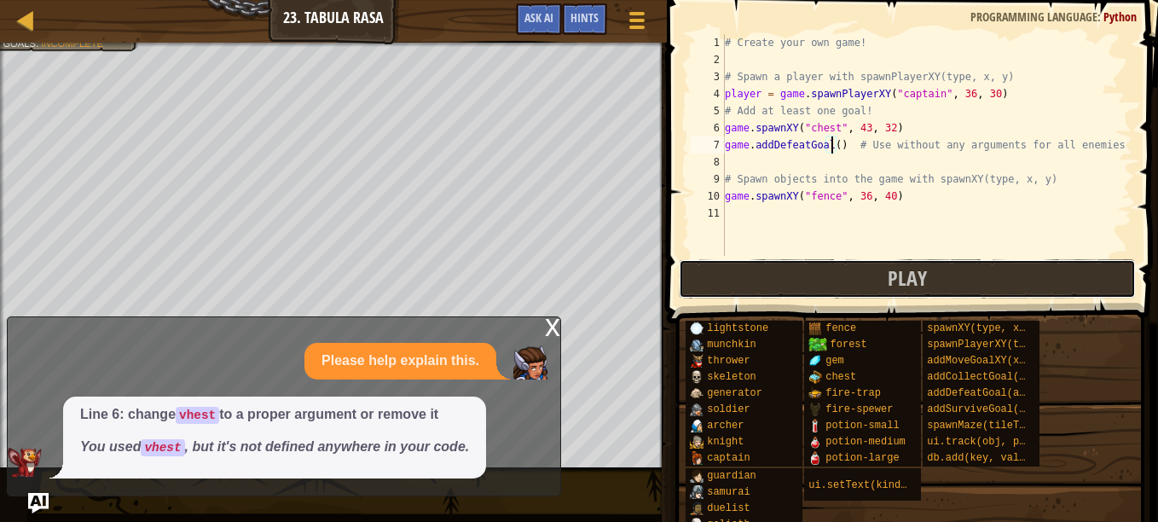
click at [918, 270] on span "Play" at bounding box center [907, 277] width 39 height 27
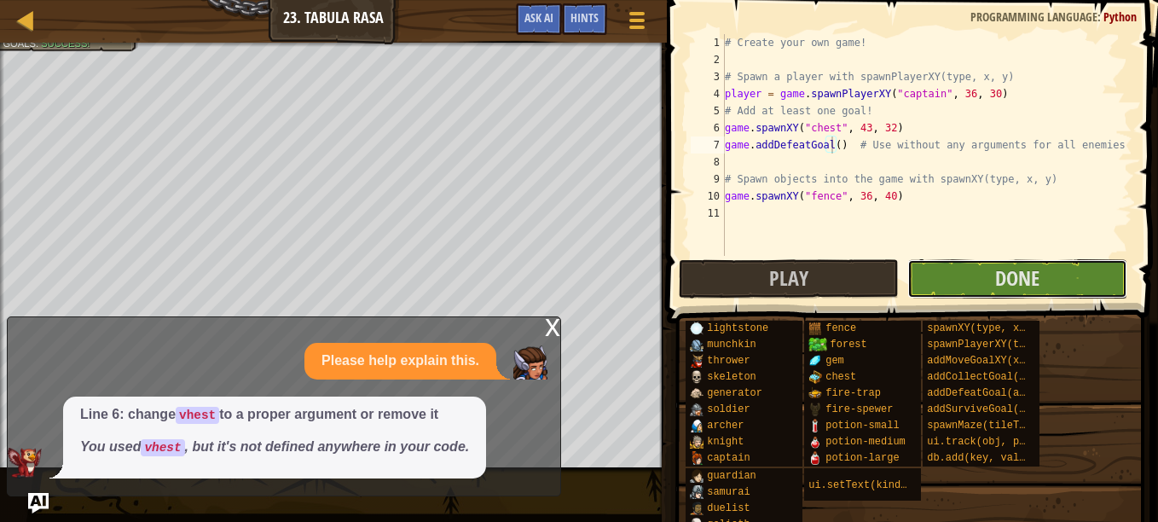
click at [1017, 275] on span "Done" at bounding box center [1017, 277] width 44 height 27
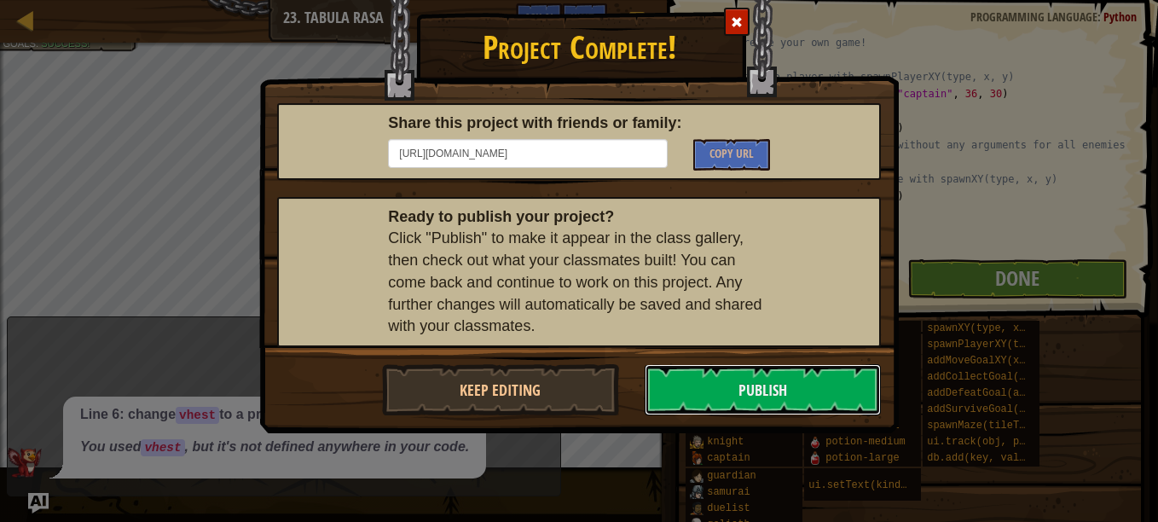
click at [842, 385] on button "Publish" at bounding box center [763, 389] width 237 height 51
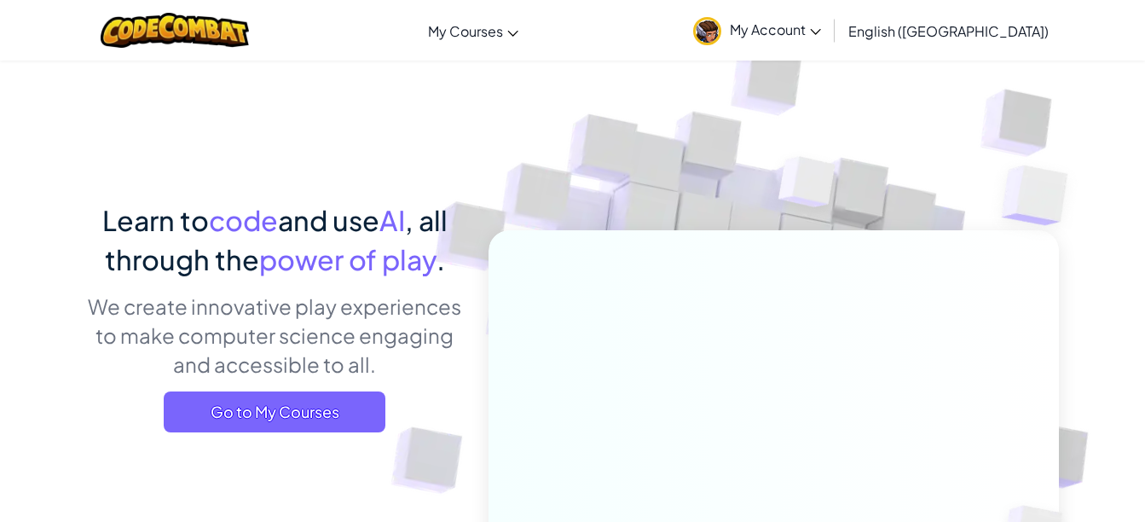
scroll to position [6, 0]
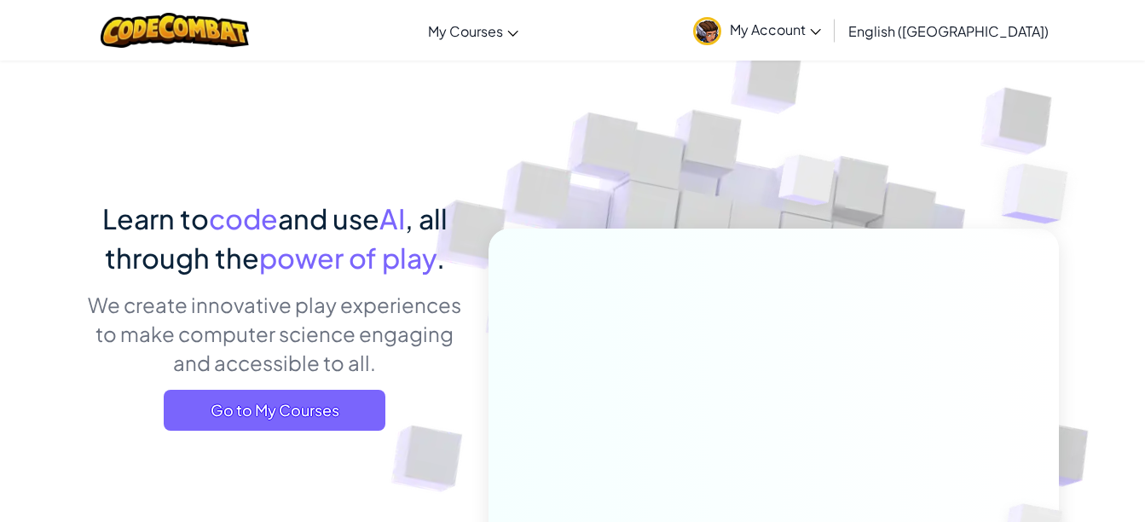
click at [249, 423] on span "Go to My Courses" at bounding box center [275, 410] width 222 height 41
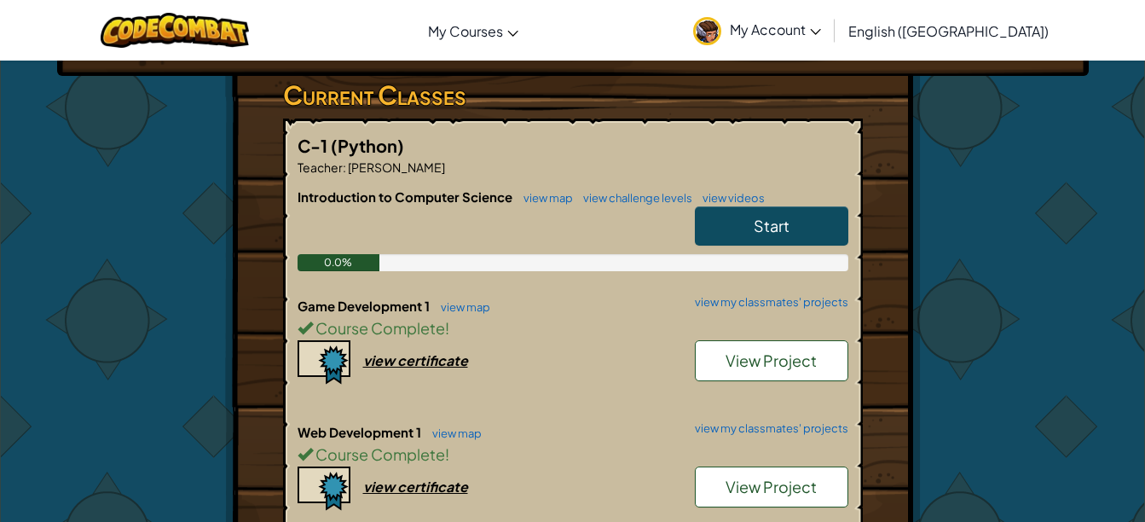
scroll to position [266, 0]
